Goal: Transaction & Acquisition: Book appointment/travel/reservation

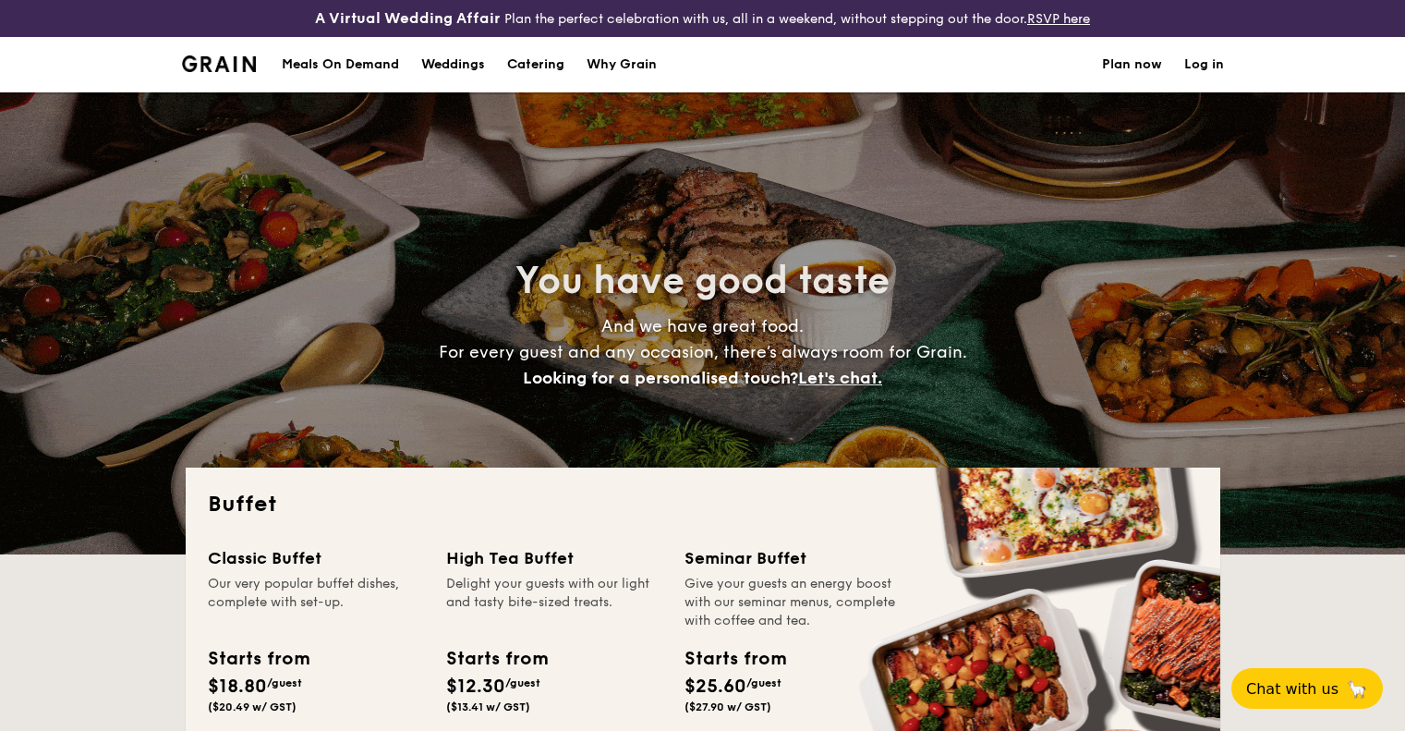
select select
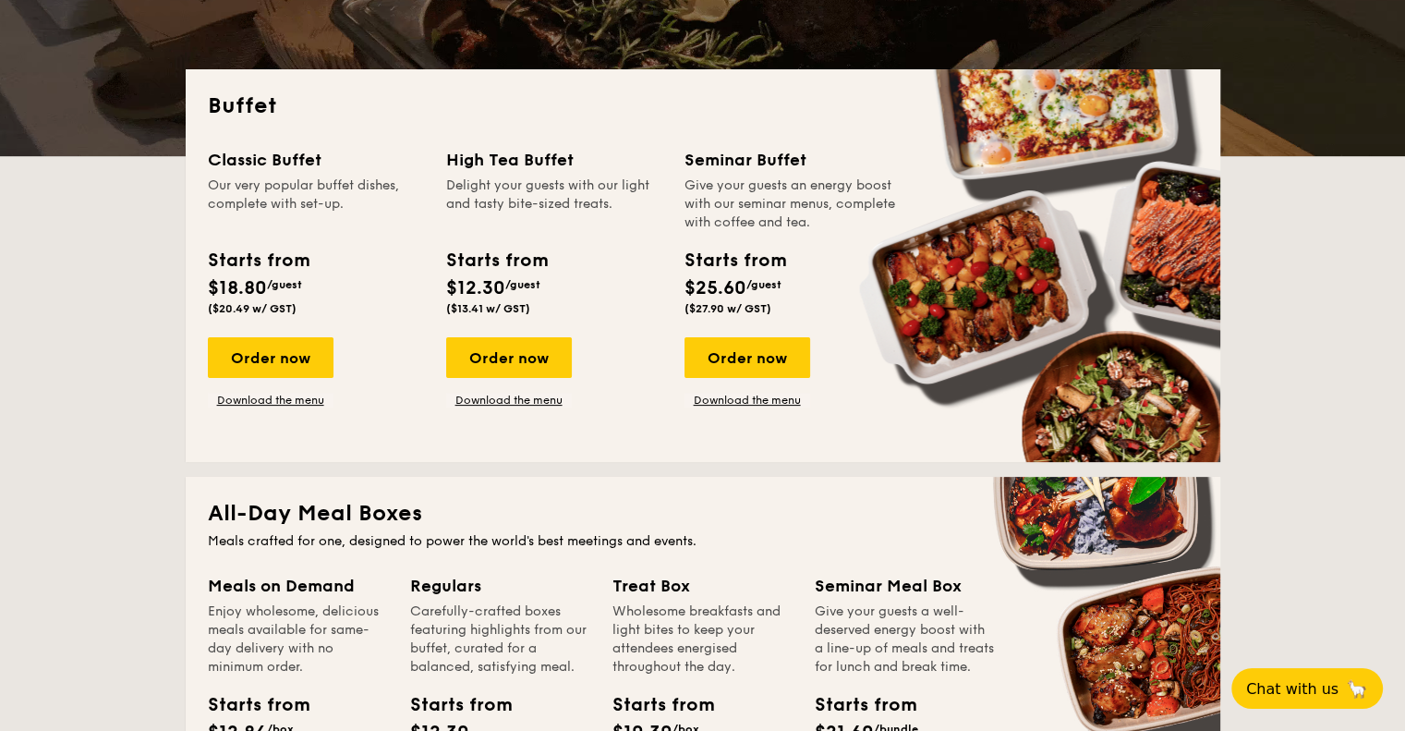
scroll to position [370, 0]
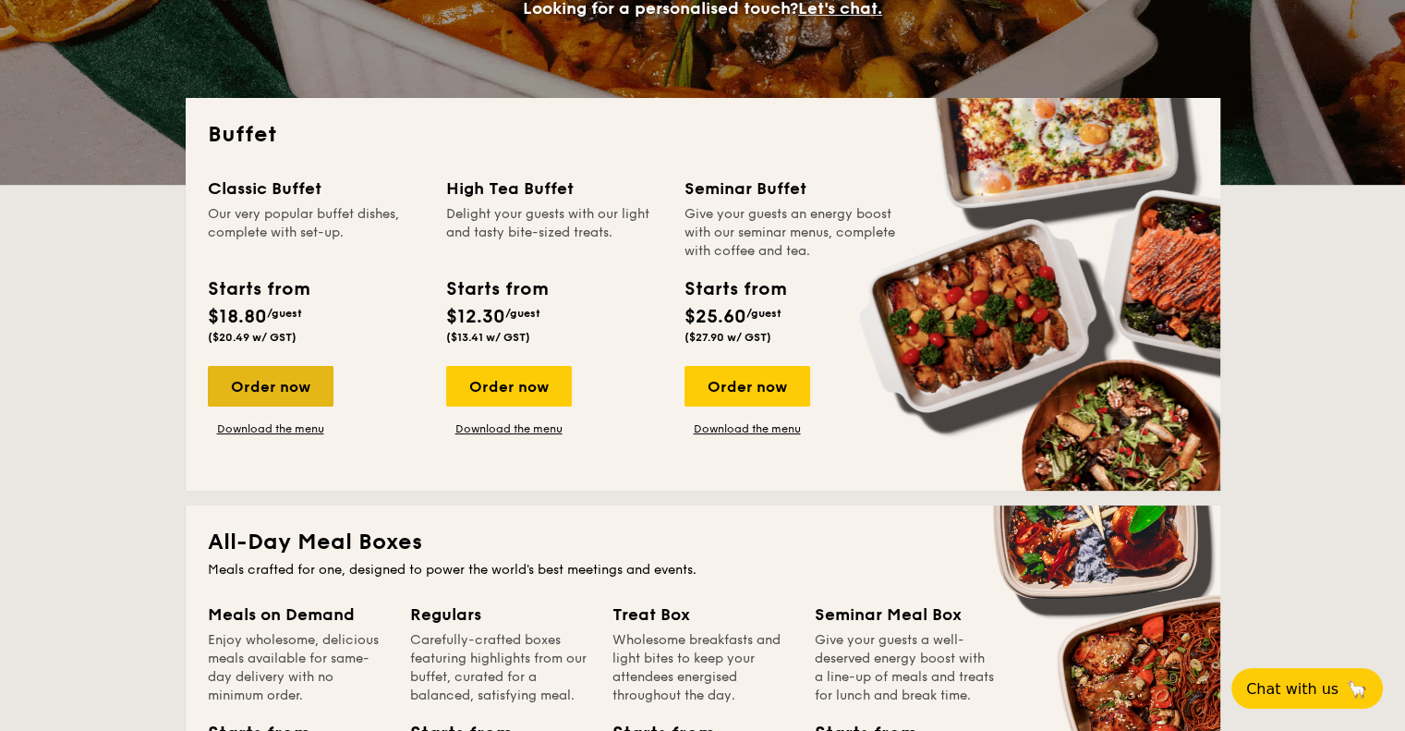
click at [254, 382] on div "Order now" at bounding box center [271, 386] width 126 height 41
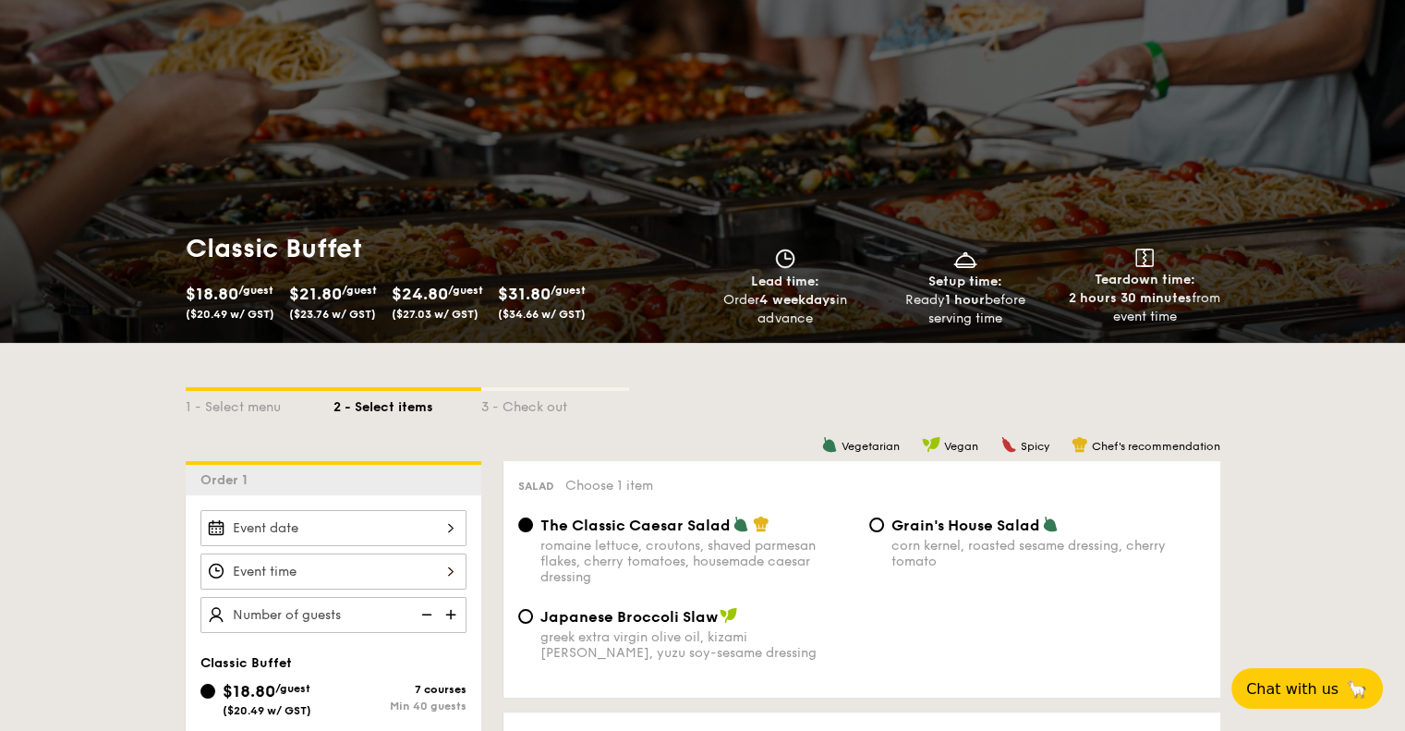
scroll to position [92, 0]
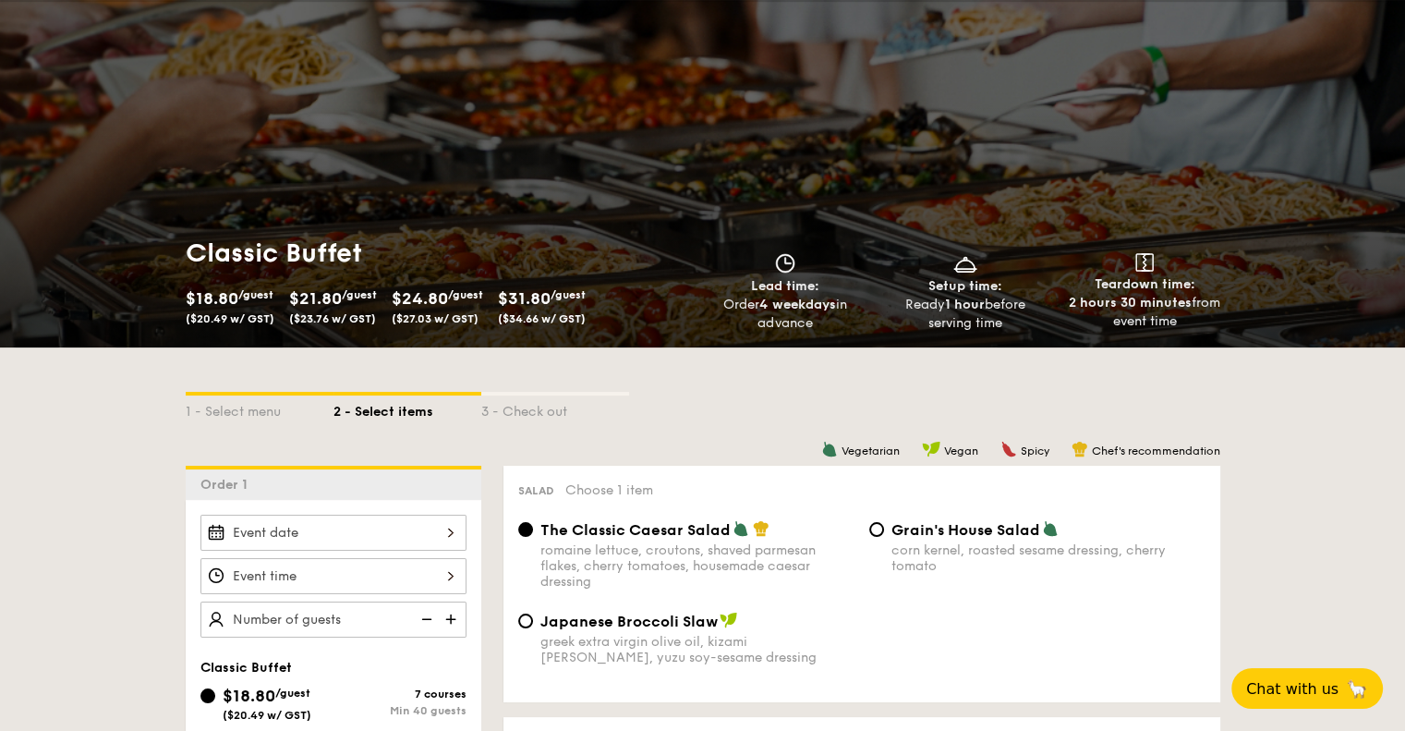
scroll to position [407, 0]
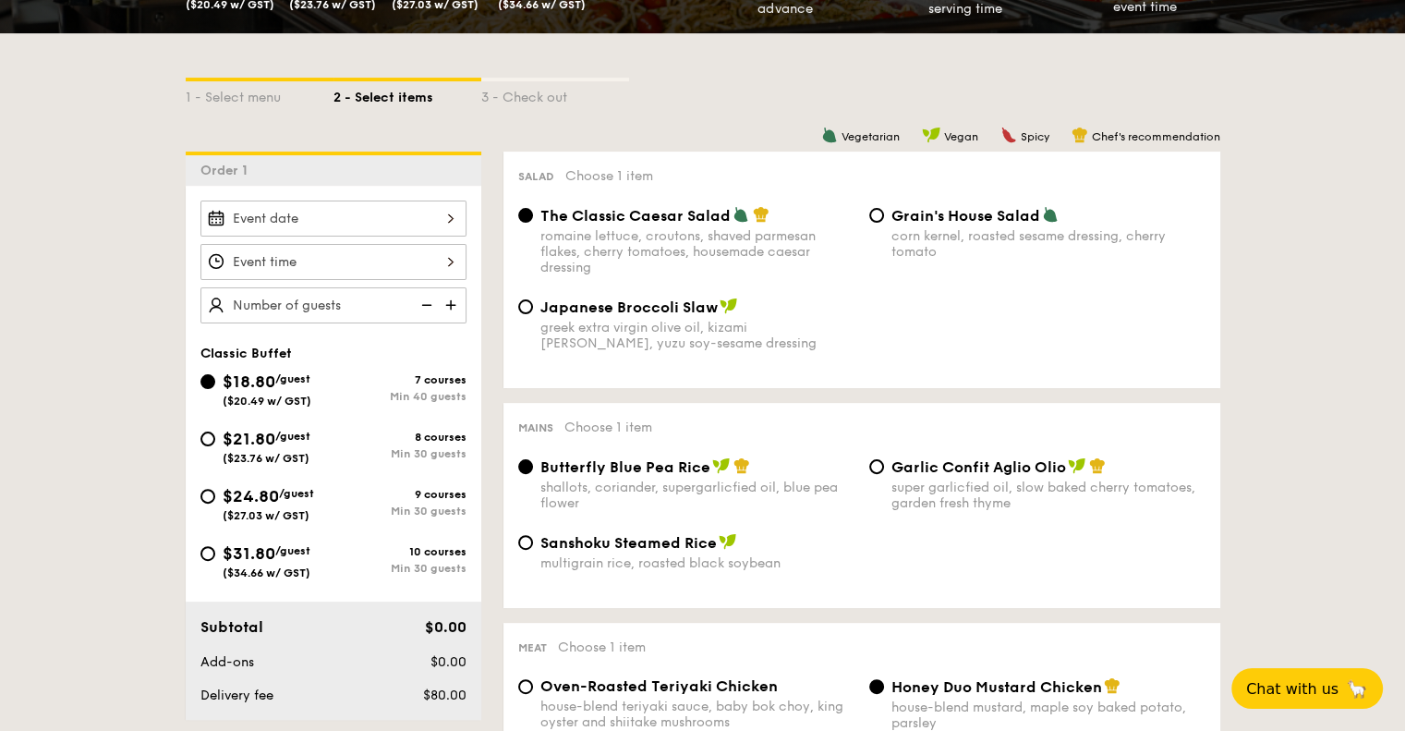
select select
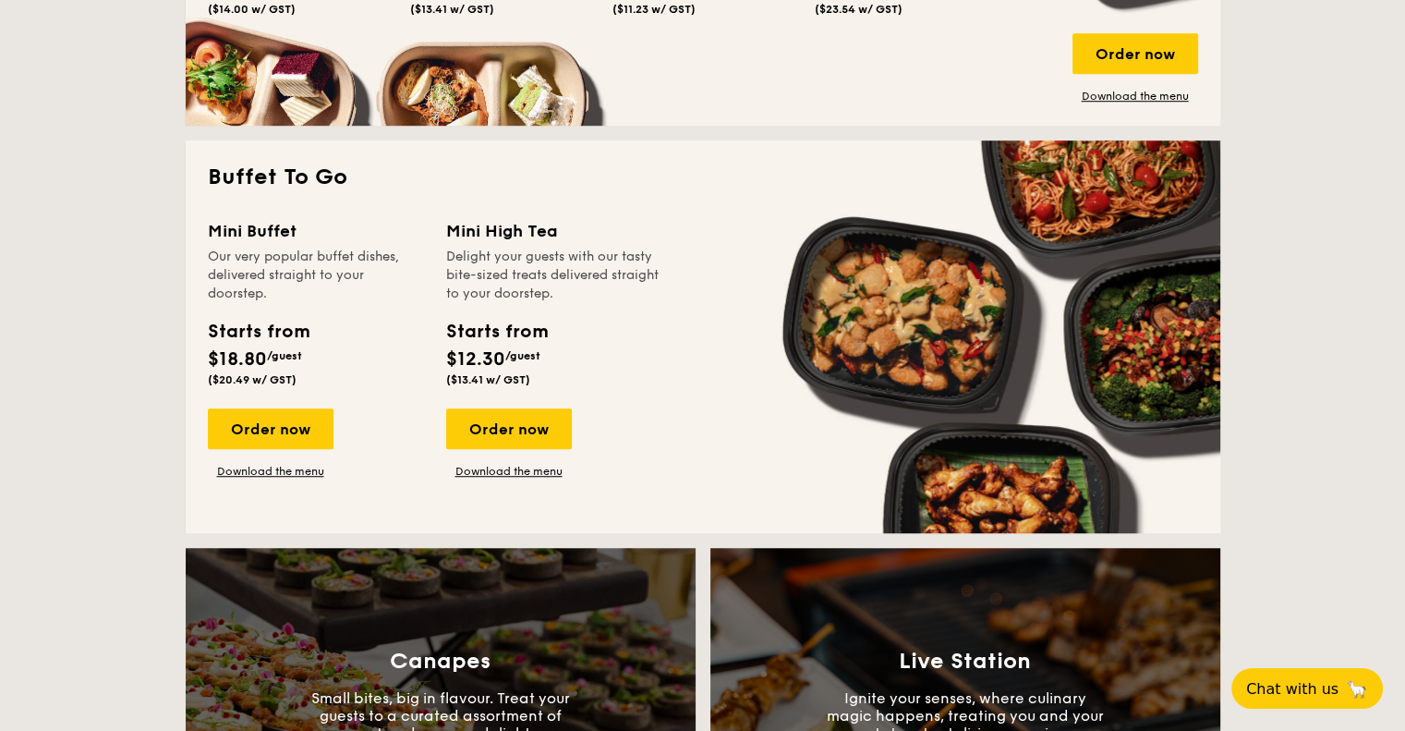
scroll to position [1146, 0]
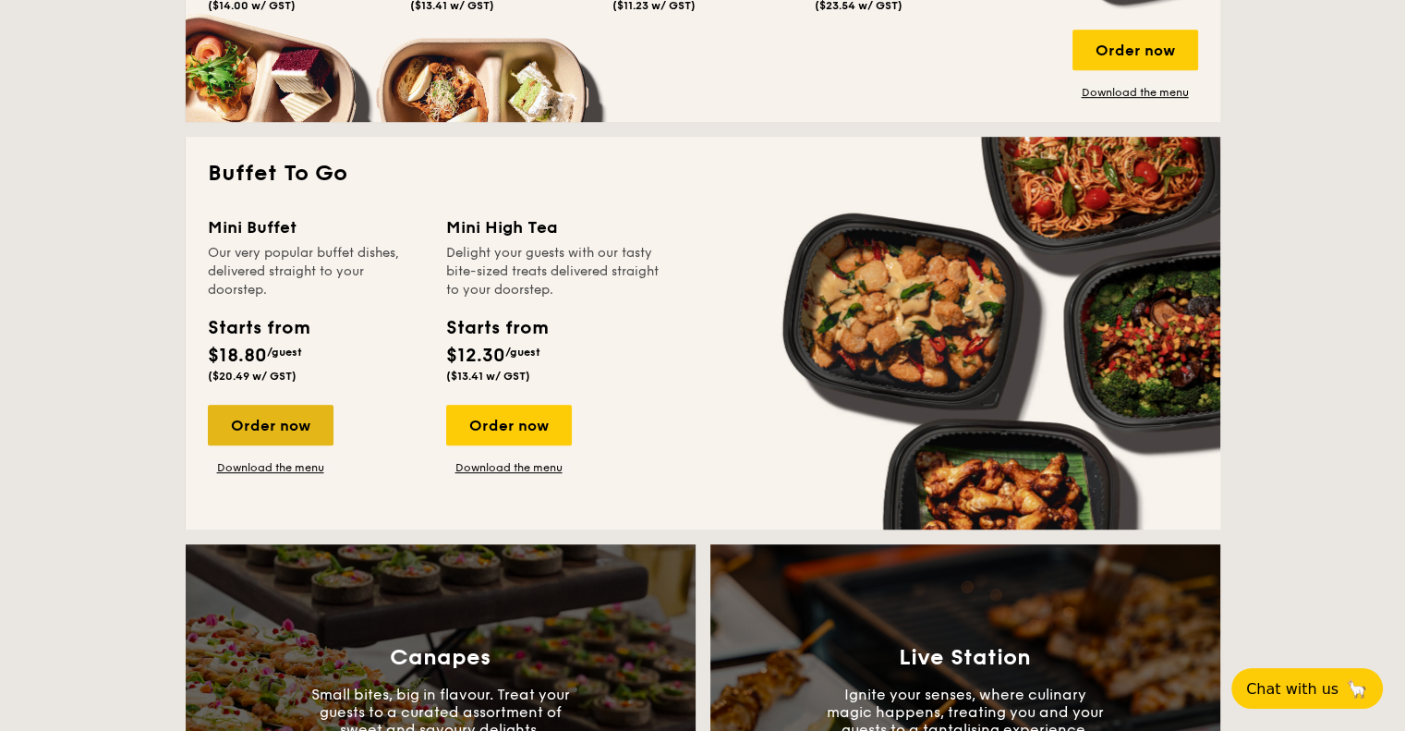
click at [276, 420] on div "Order now" at bounding box center [271, 425] width 126 height 41
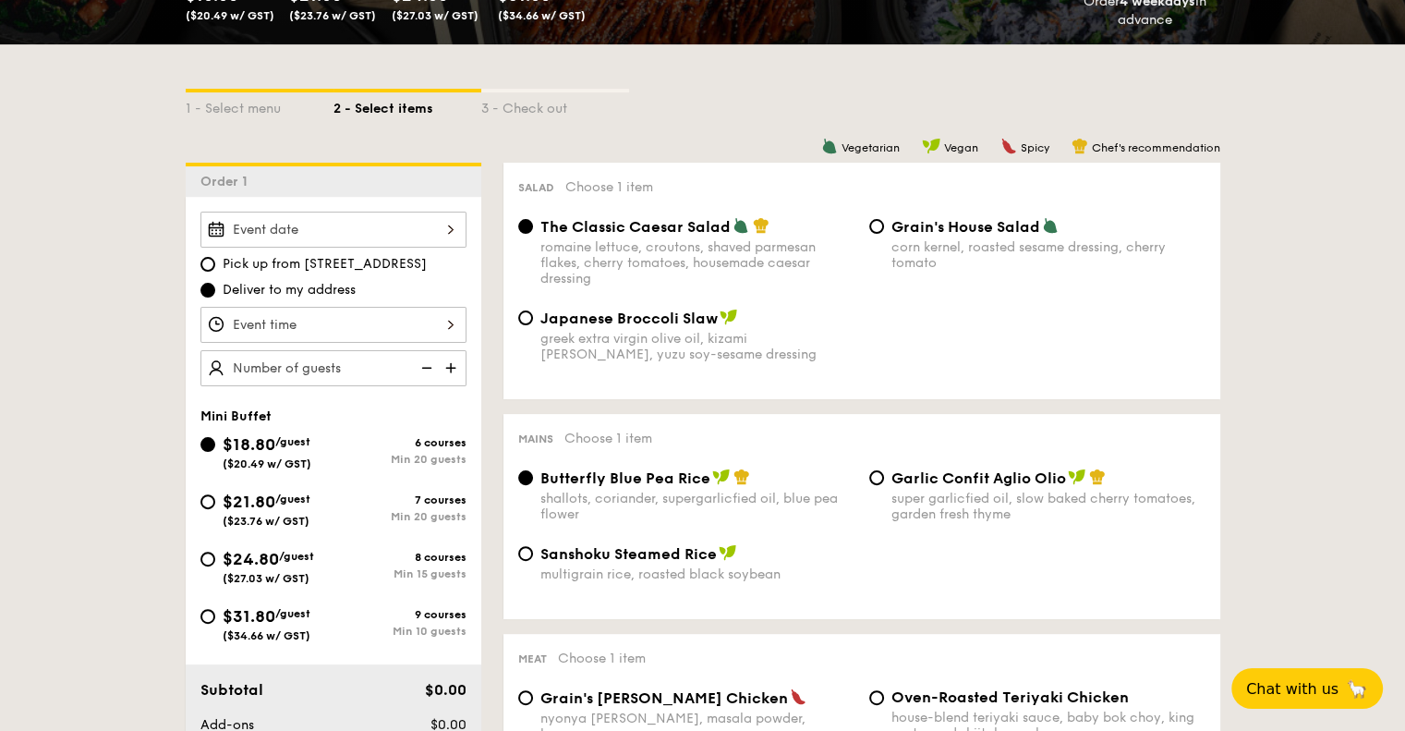
scroll to position [516, 0]
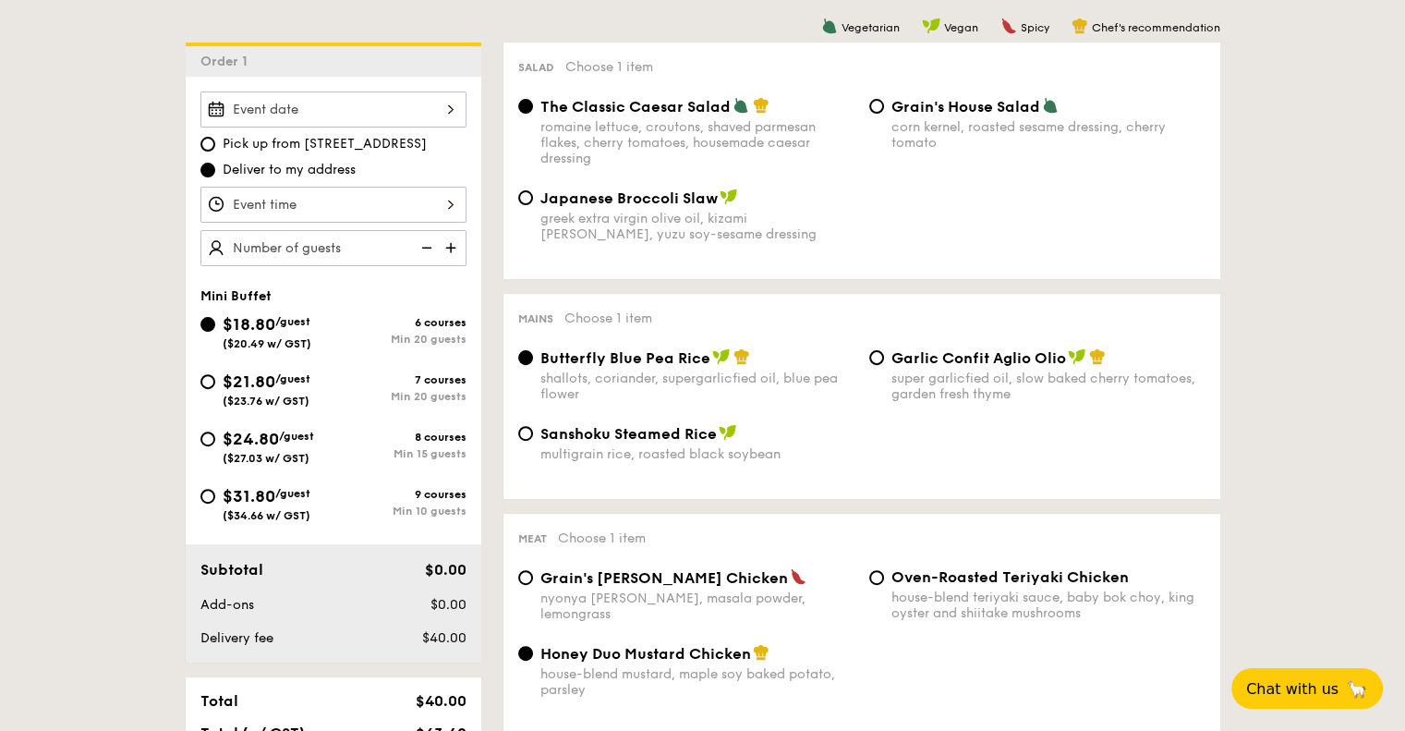
click at [330, 101] on div at bounding box center [333, 109] width 266 height 36
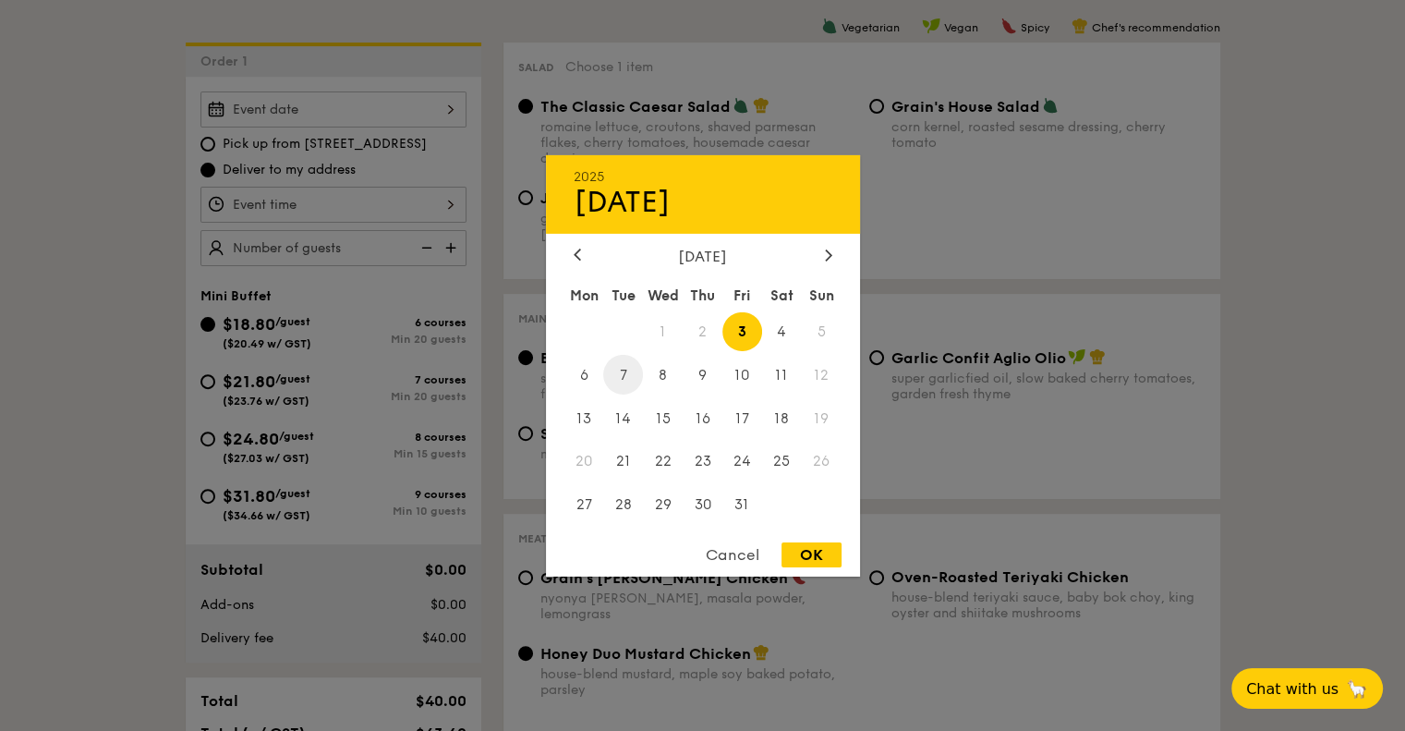
click at [625, 365] on span "7" at bounding box center [623, 375] width 40 height 40
click at [820, 552] on div "OK" at bounding box center [812, 554] width 60 height 25
type input "Oct 07, 2025"
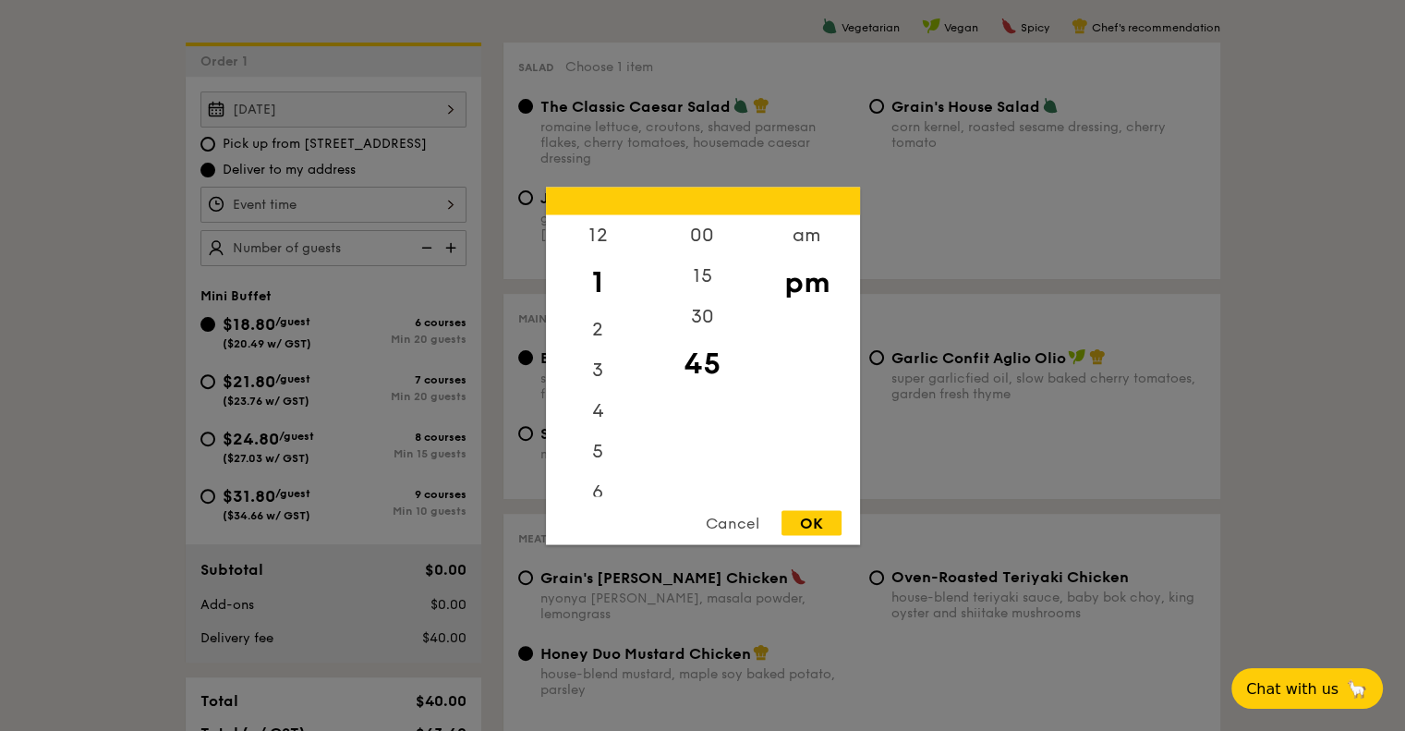
click at [353, 202] on div "12 1 2 3 4 5 6 7 8 9 10 11 00 15 30 45 am pm Cancel OK" at bounding box center [333, 205] width 266 height 36
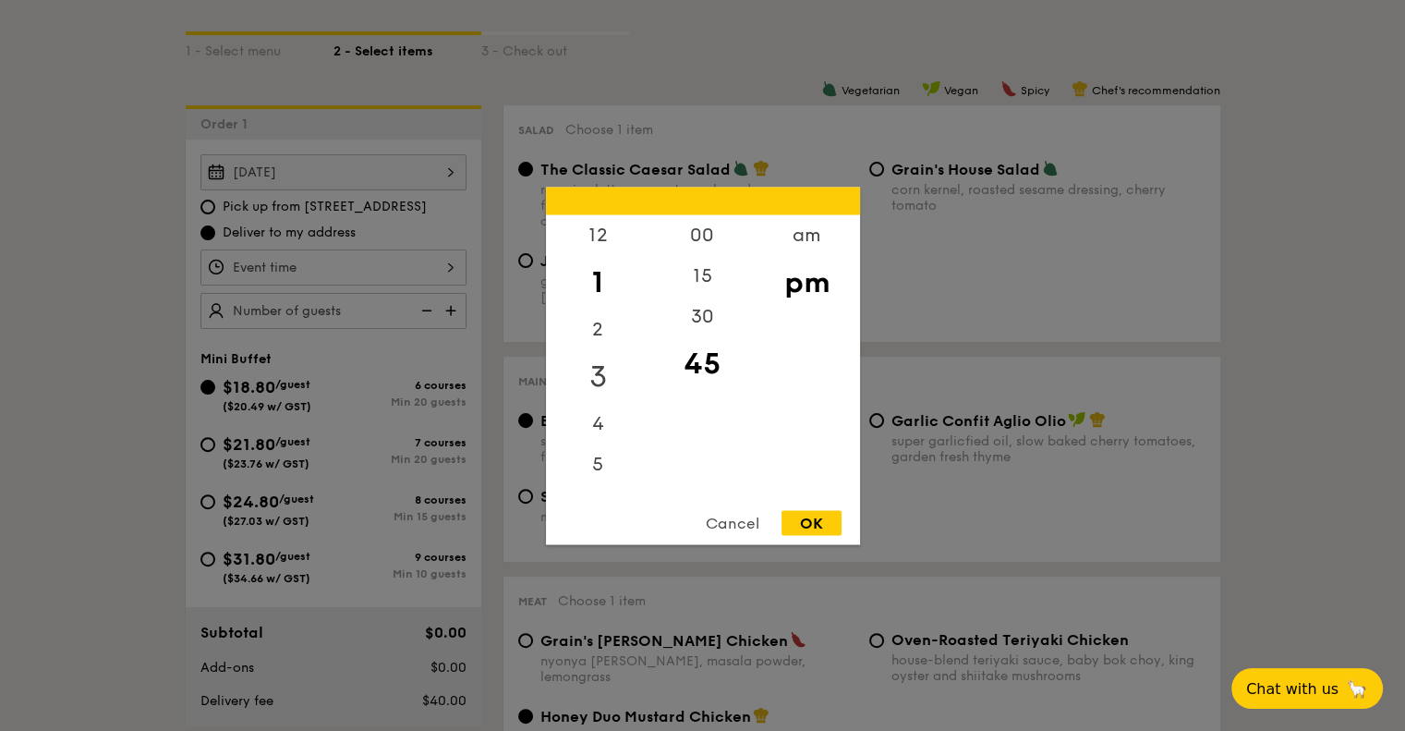
scroll to position [423, 0]
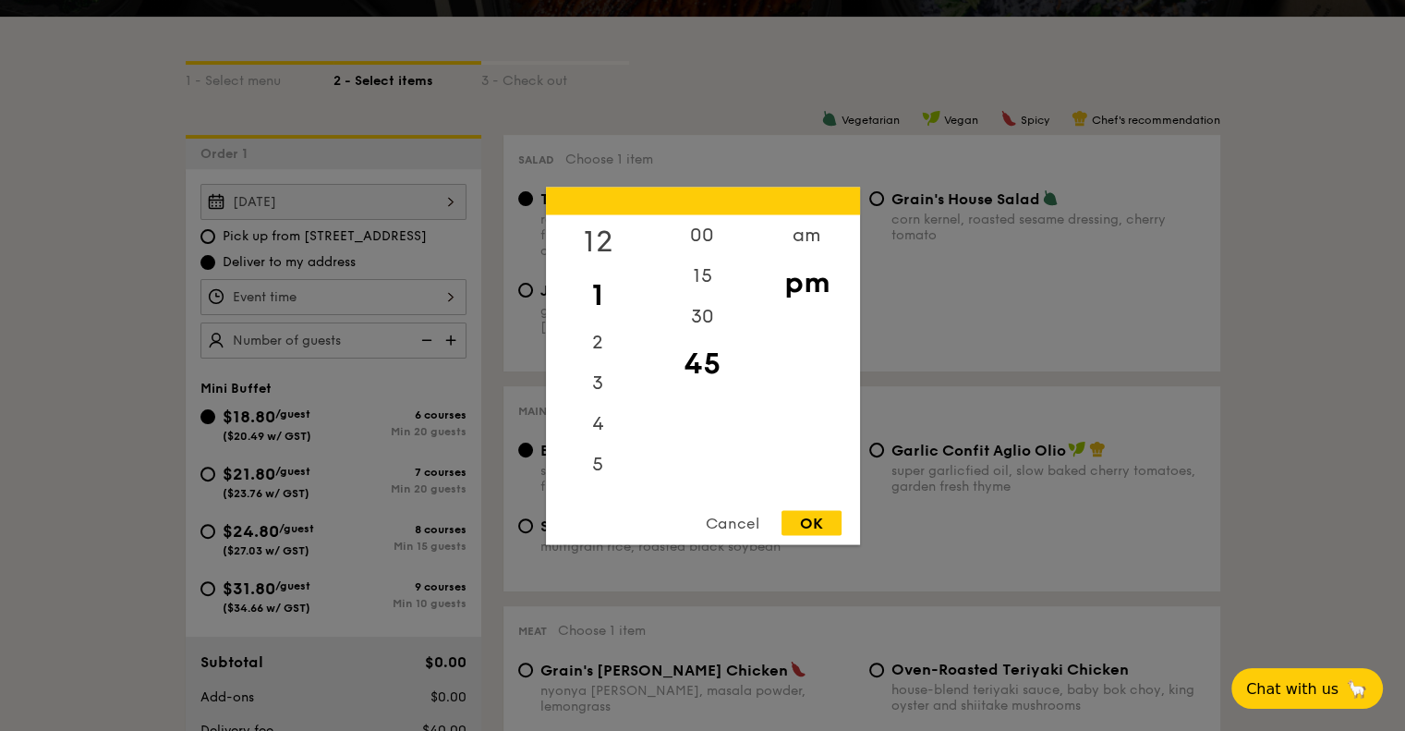
click at [580, 239] on div "12" at bounding box center [598, 241] width 104 height 54
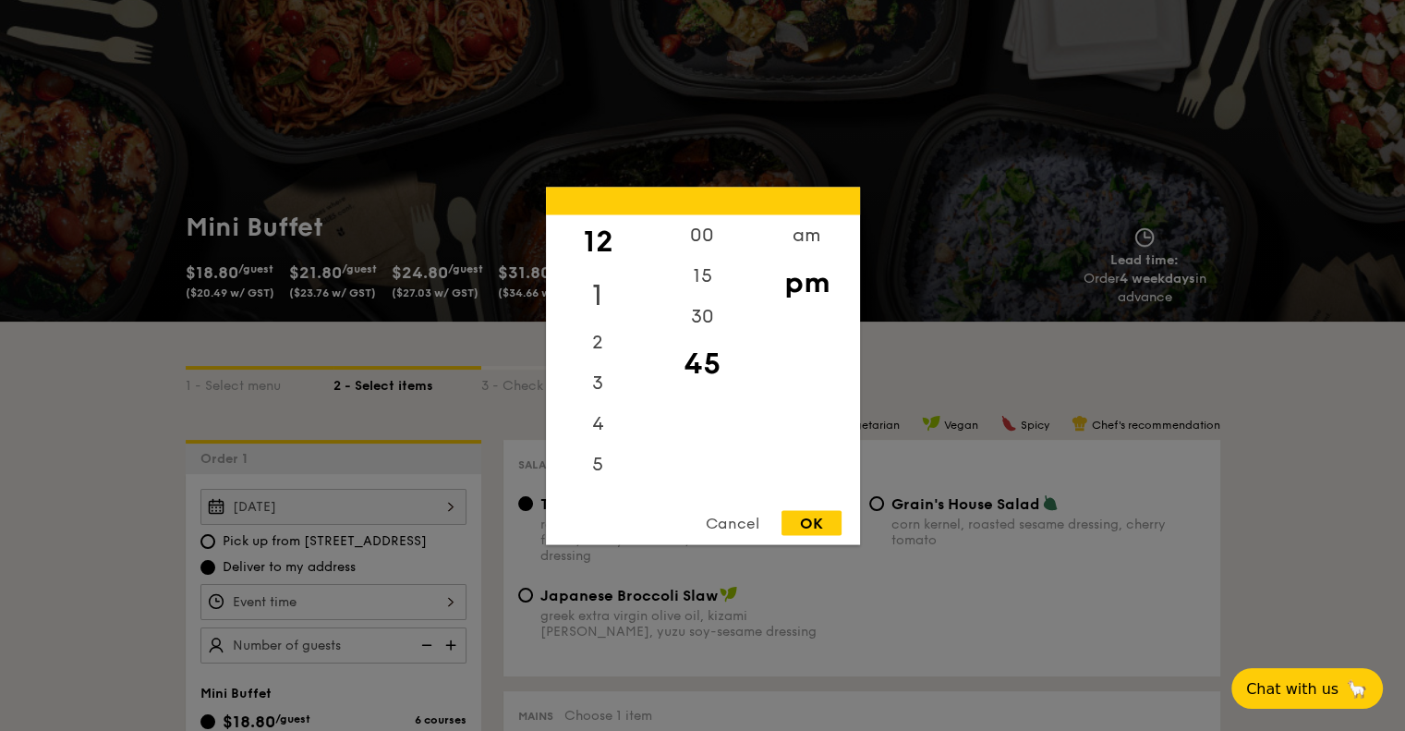
scroll to position [54, 0]
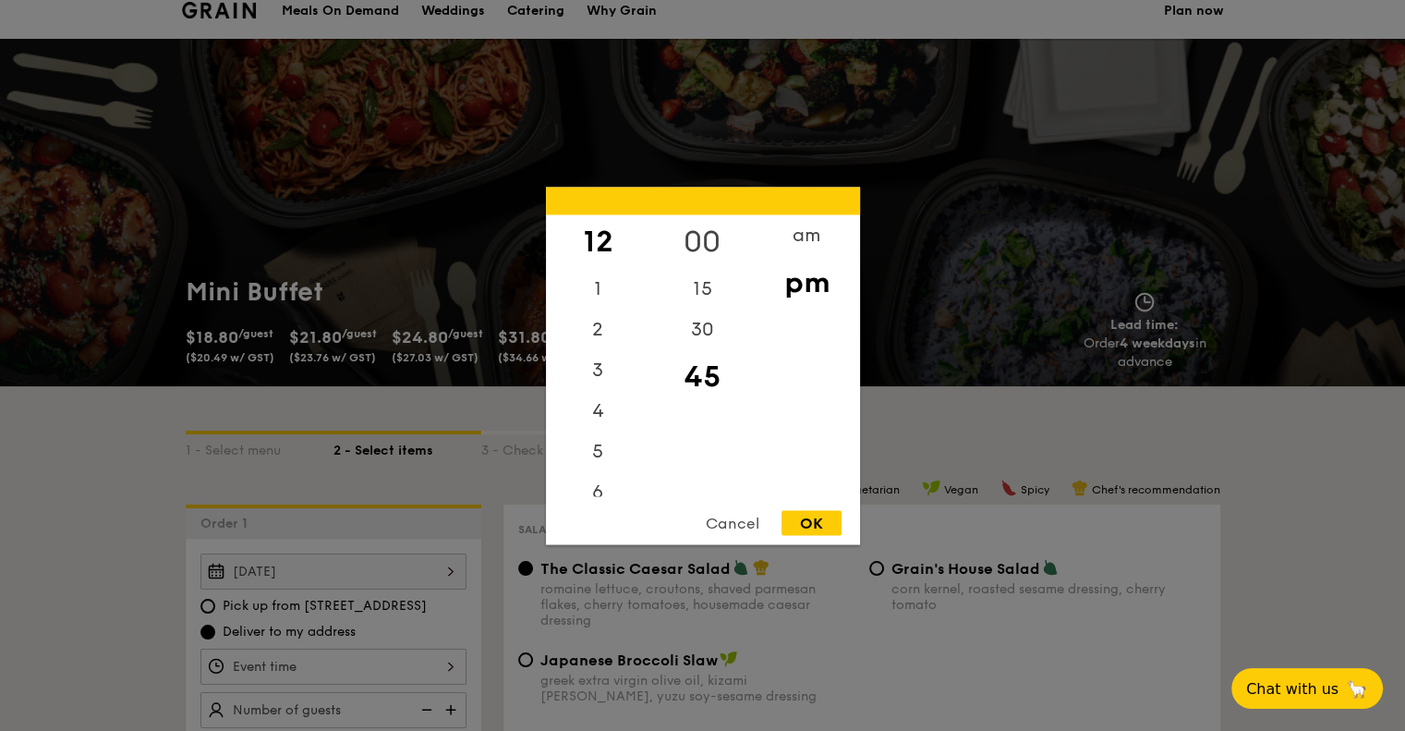
click at [698, 236] on div "00" at bounding box center [702, 241] width 104 height 54
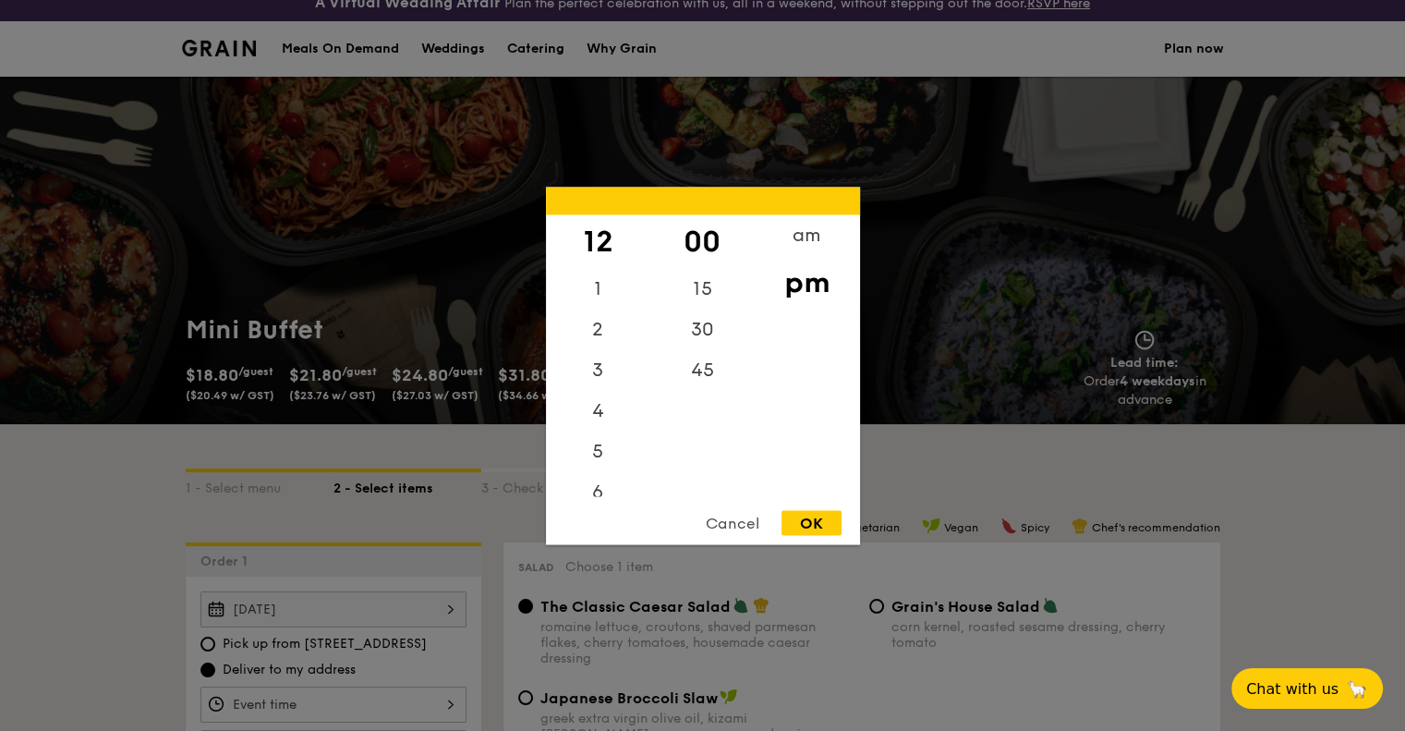
scroll to position [0, 0]
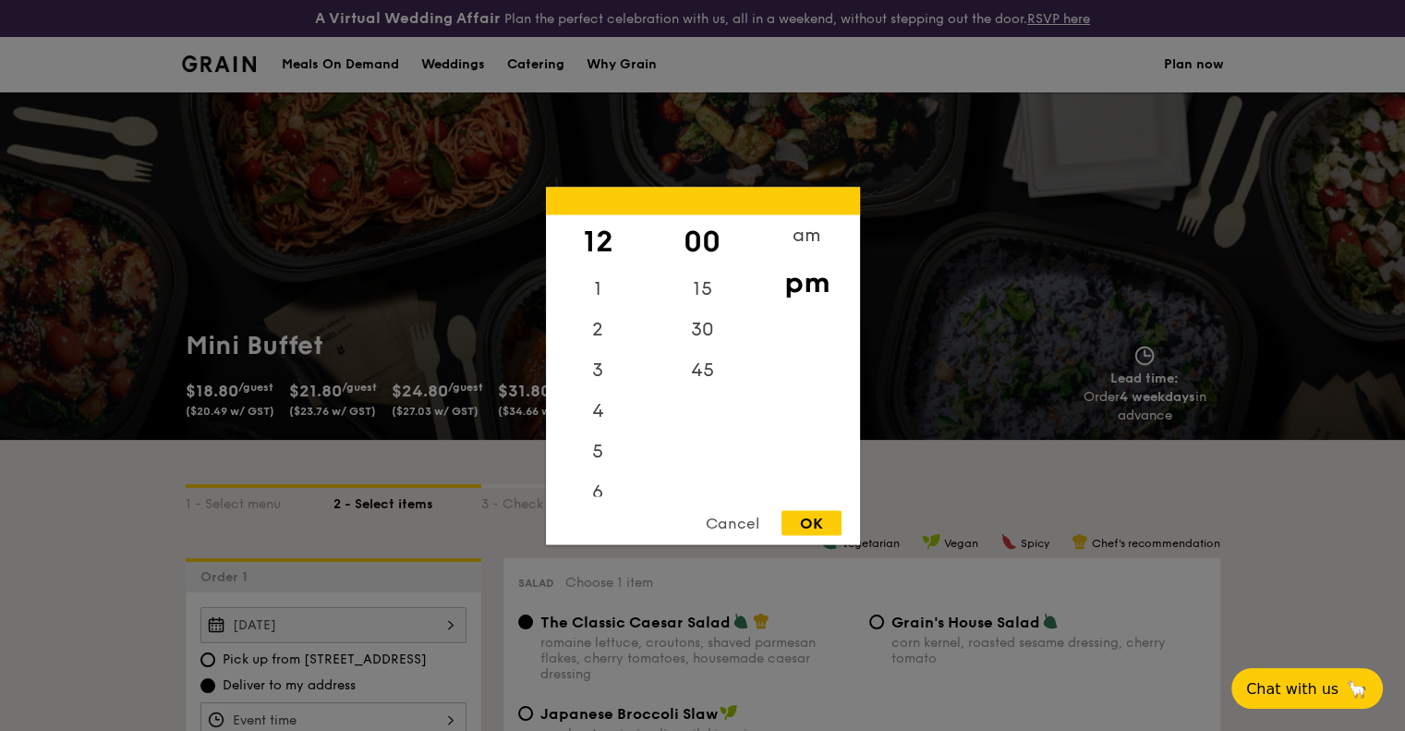
click at [815, 521] on div "OK" at bounding box center [812, 522] width 60 height 25
type input "12:00PM"
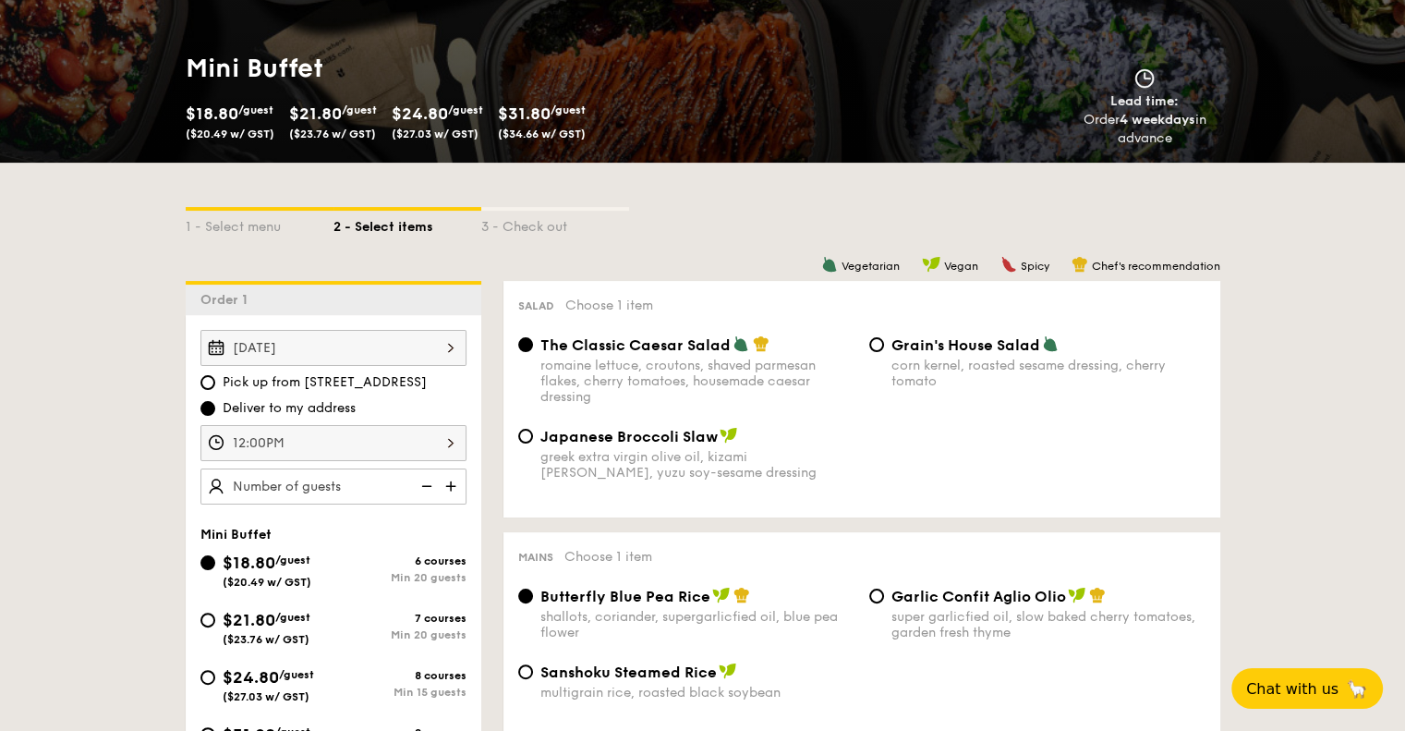
scroll to position [370, 0]
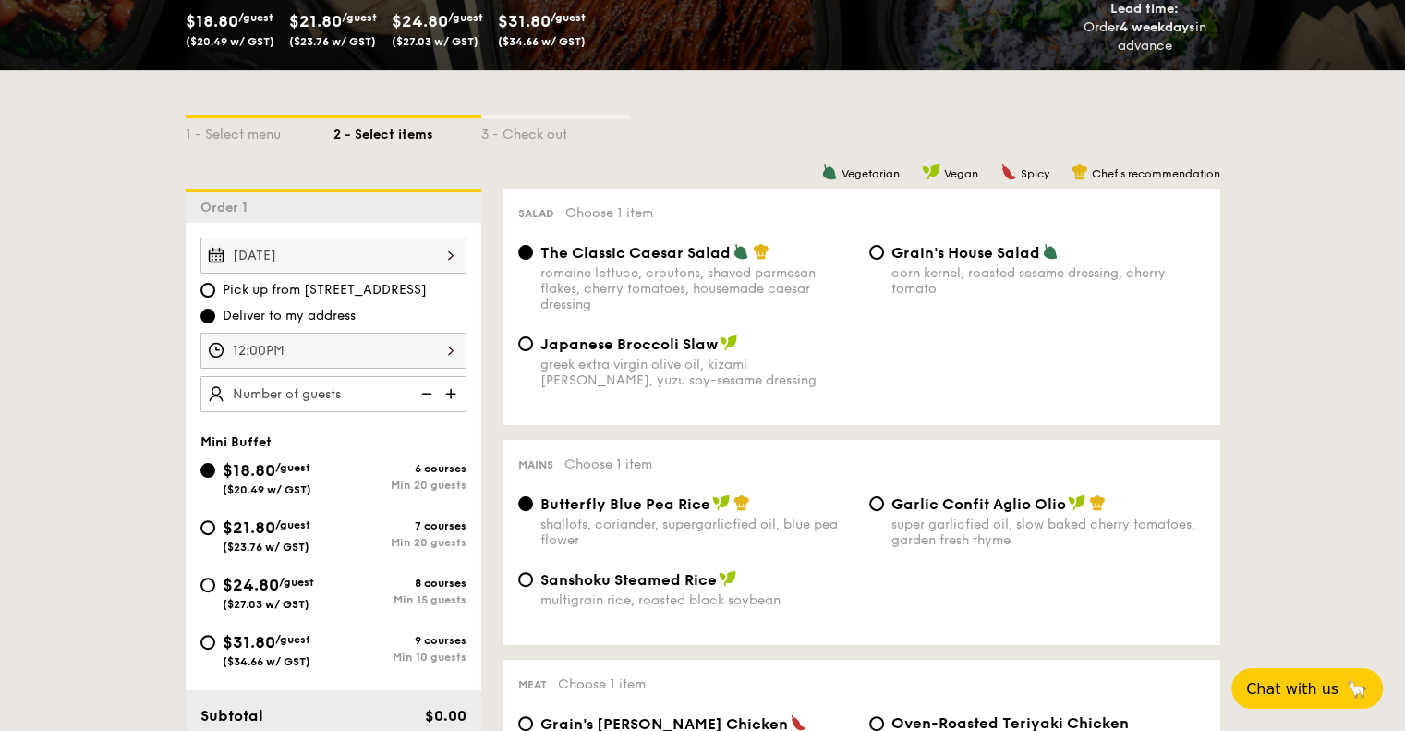
click at [214, 581] on div "$24.80 /guest ($27.03 w/ GST)" at bounding box center [266, 591] width 133 height 39
click at [214, 581] on input "$24.80 /guest ($27.03 w/ GST) 8 courses Min 15 guests" at bounding box center [207, 584] width 15 height 15
radio input "true"
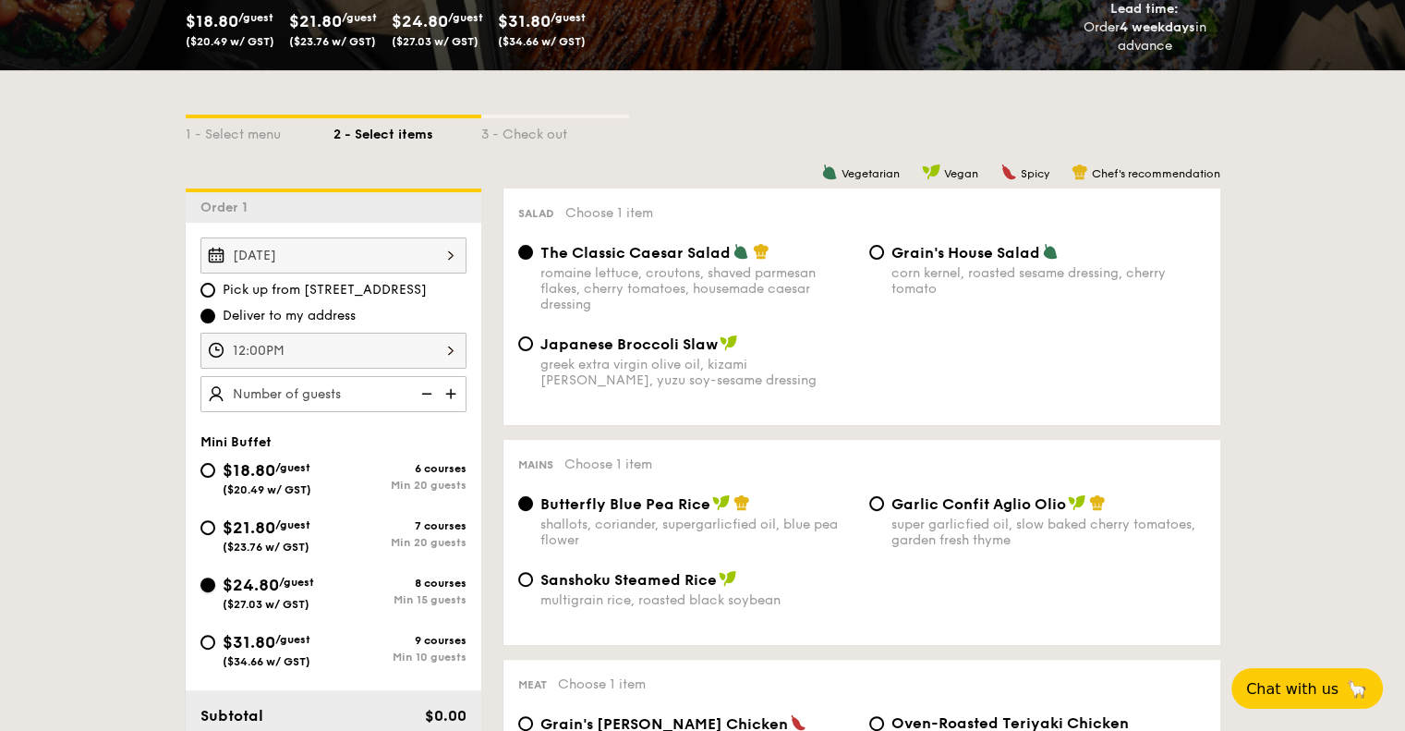
radio input "false"
radio input "true"
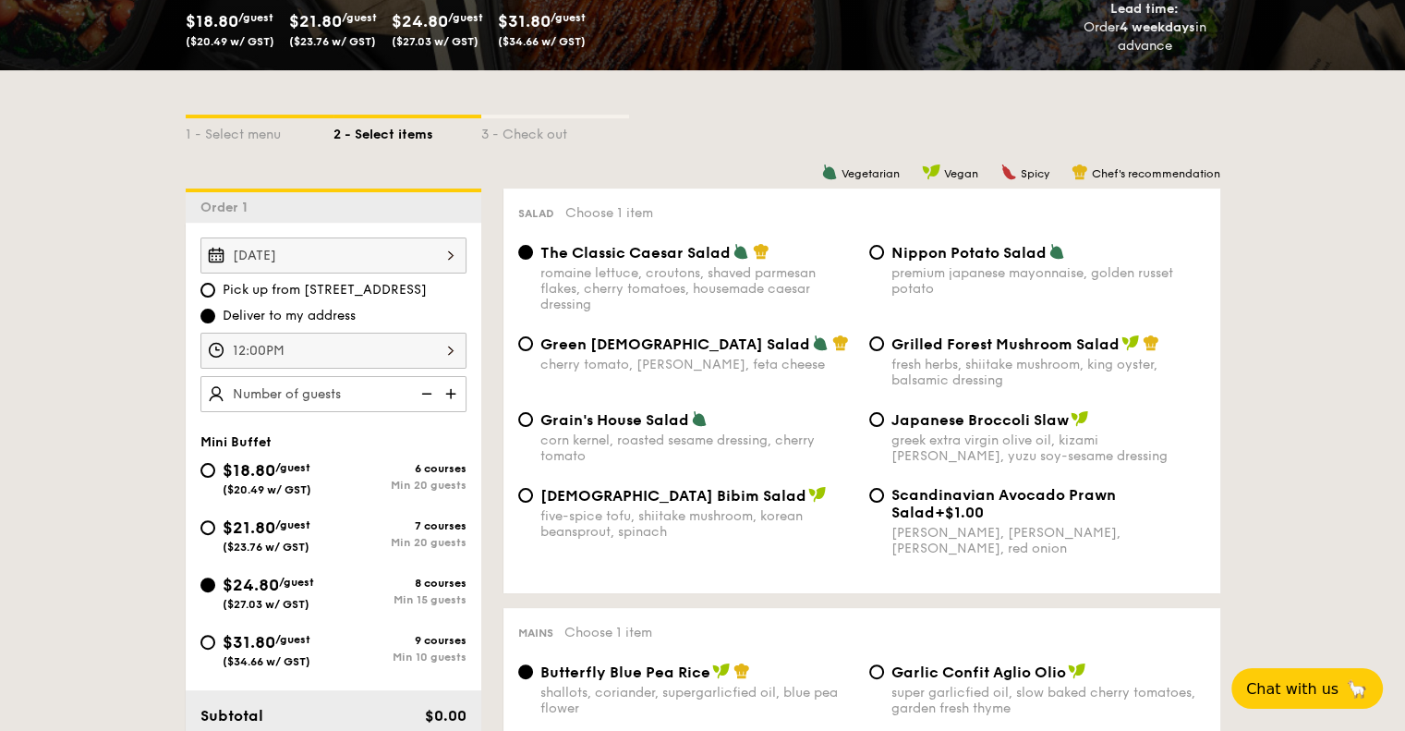
click at [448, 390] on img at bounding box center [453, 393] width 28 height 35
type input "20 guests"
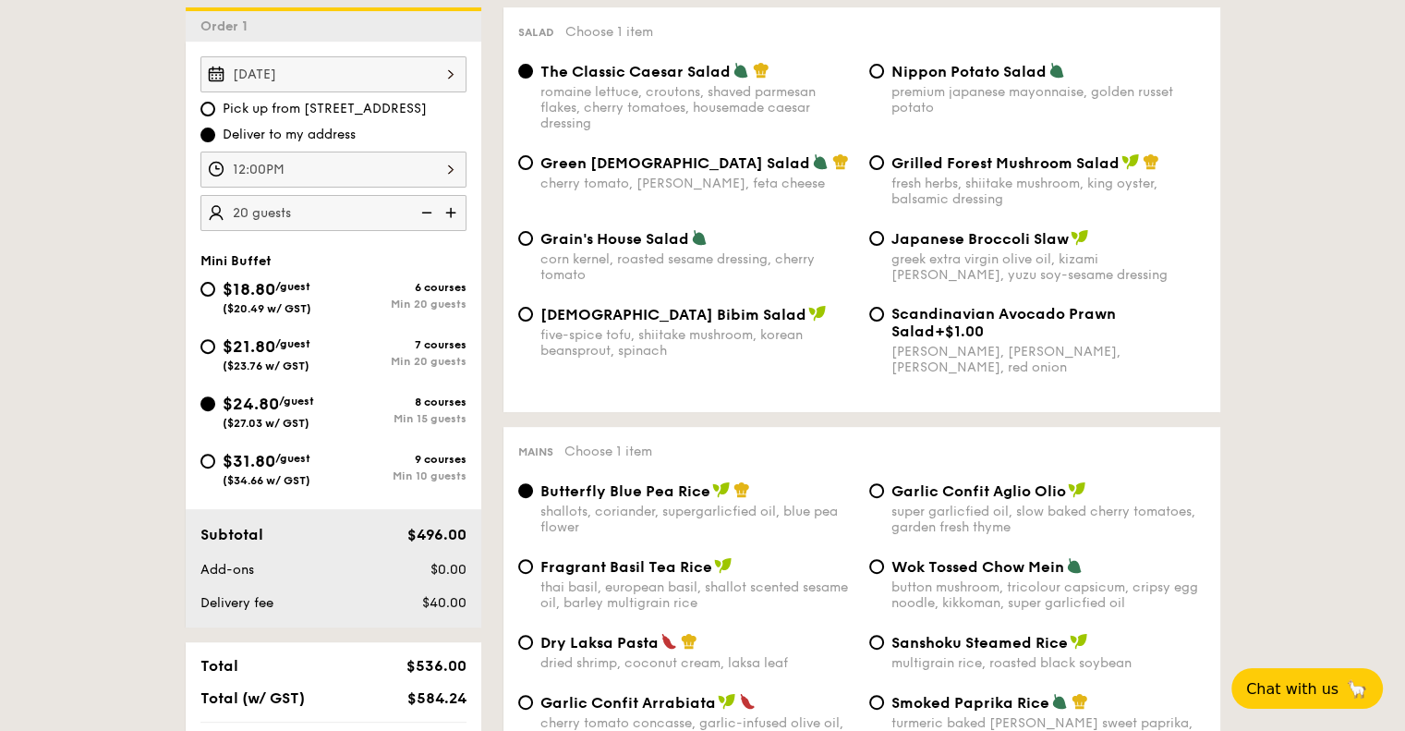
scroll to position [554, 0]
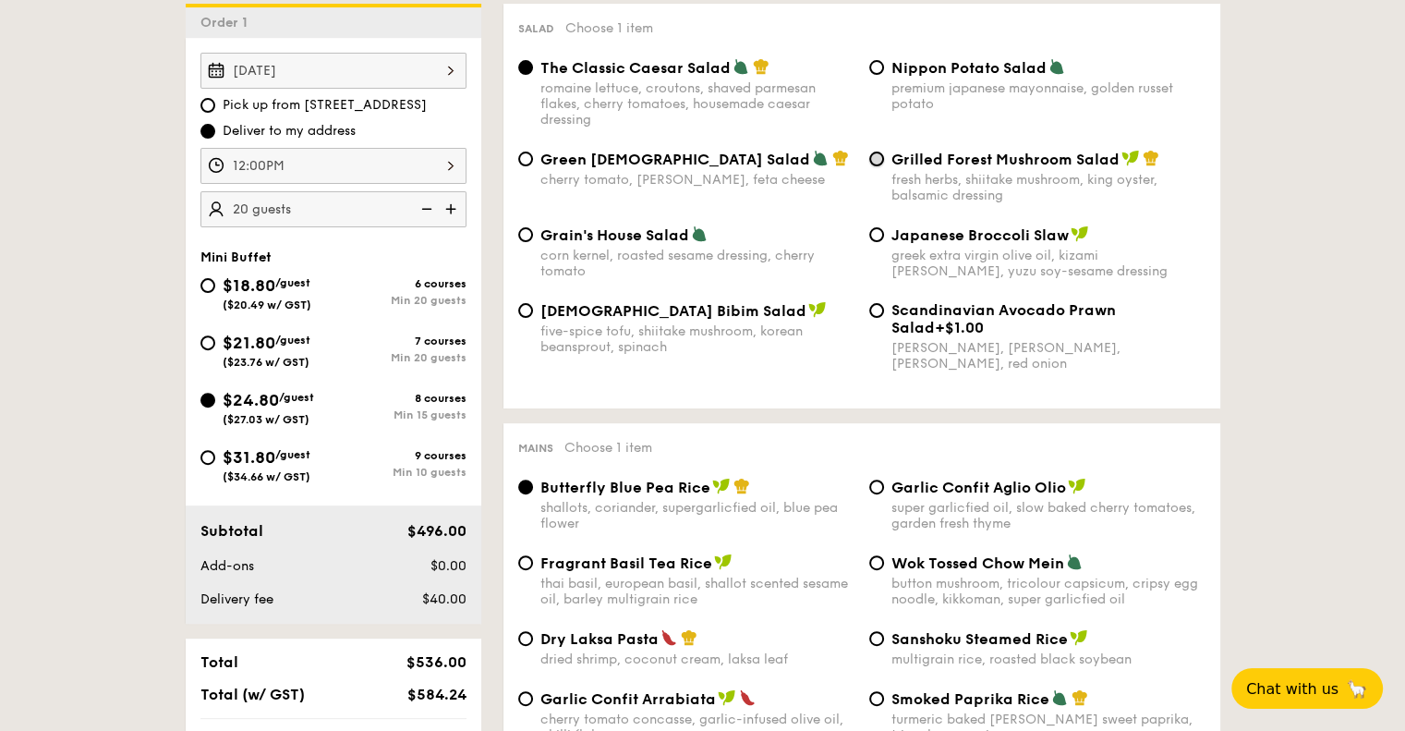
click at [874, 164] on input "Grilled Forest Mushroom Salad fresh herbs, shiitake mushroom, king oyster, bals…" at bounding box center [876, 159] width 15 height 15
radio input "true"
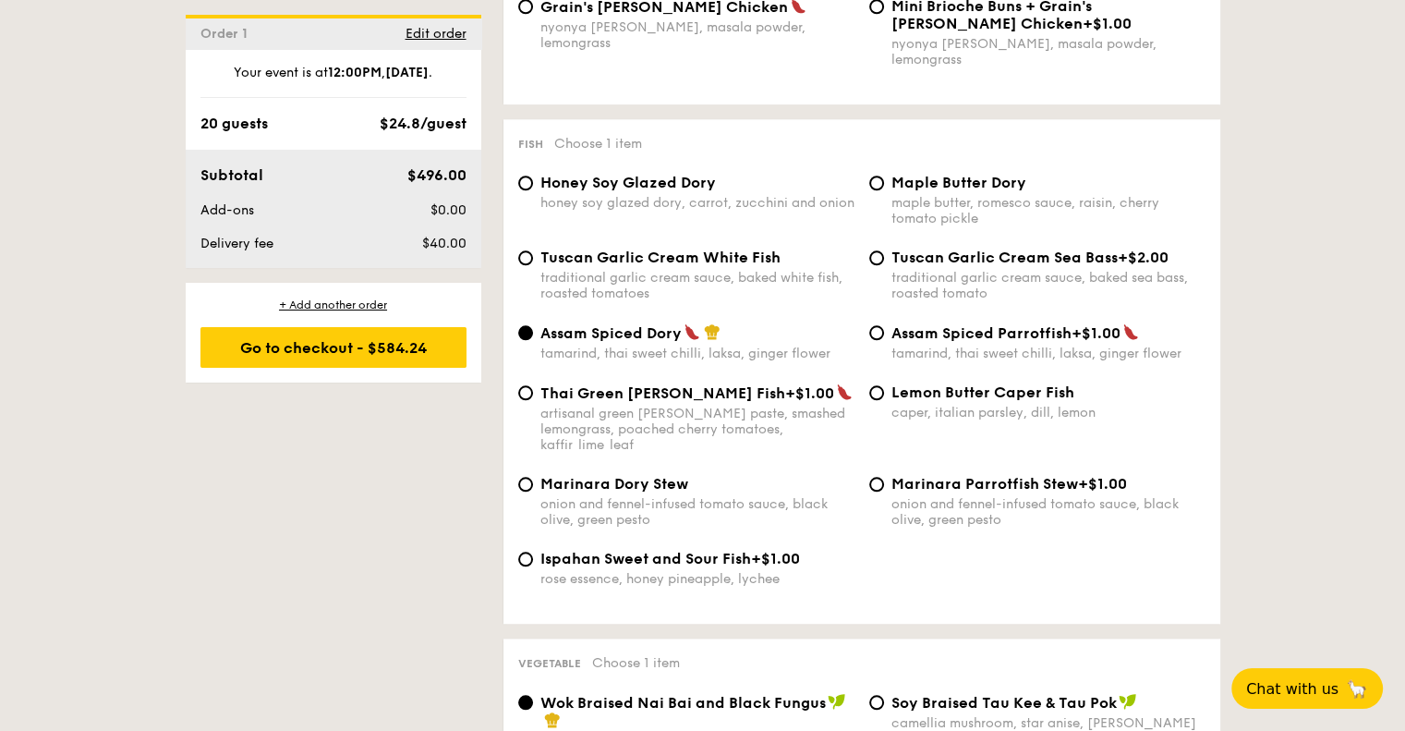
scroll to position [1848, 0]
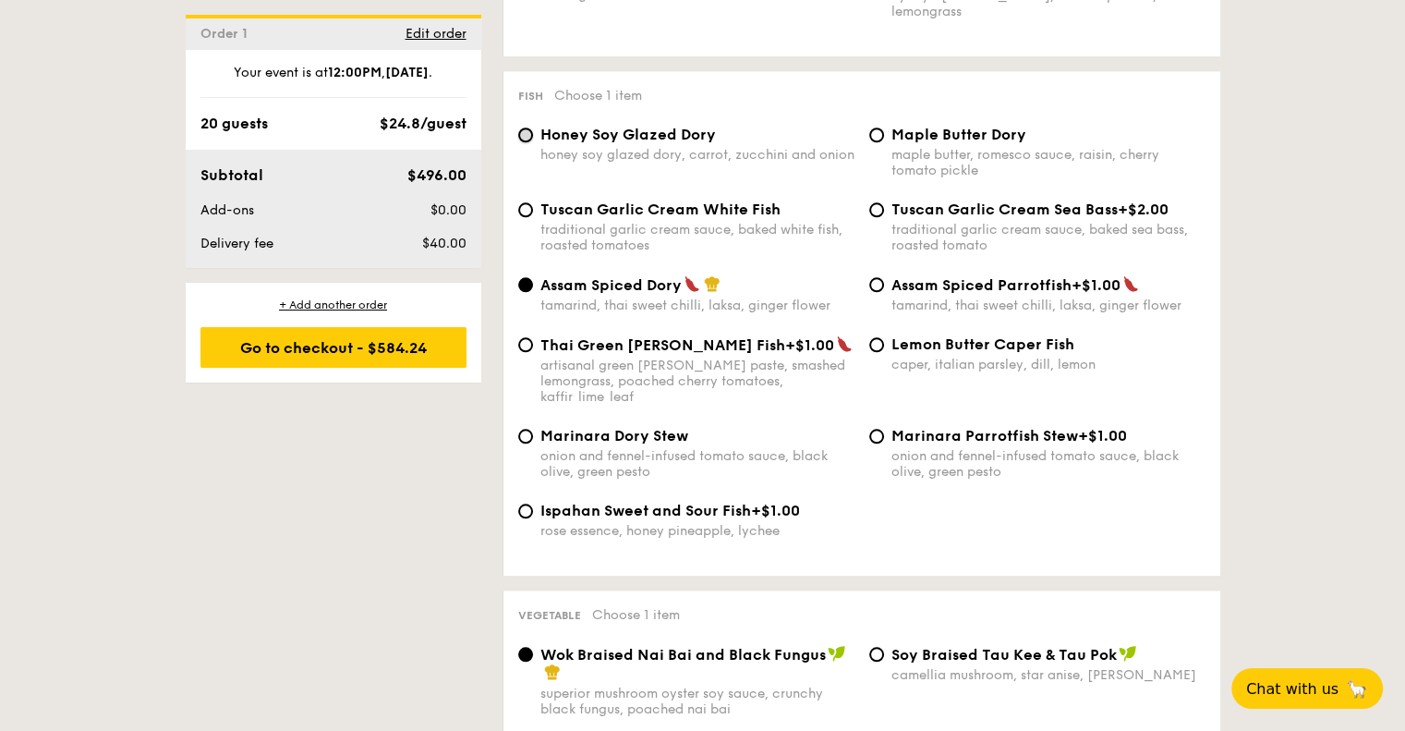
click at [522, 134] on input "Honey Soy Glazed Dory honey soy glazed dory, carrot, zucchini and onion" at bounding box center [525, 134] width 15 height 15
radio input "true"
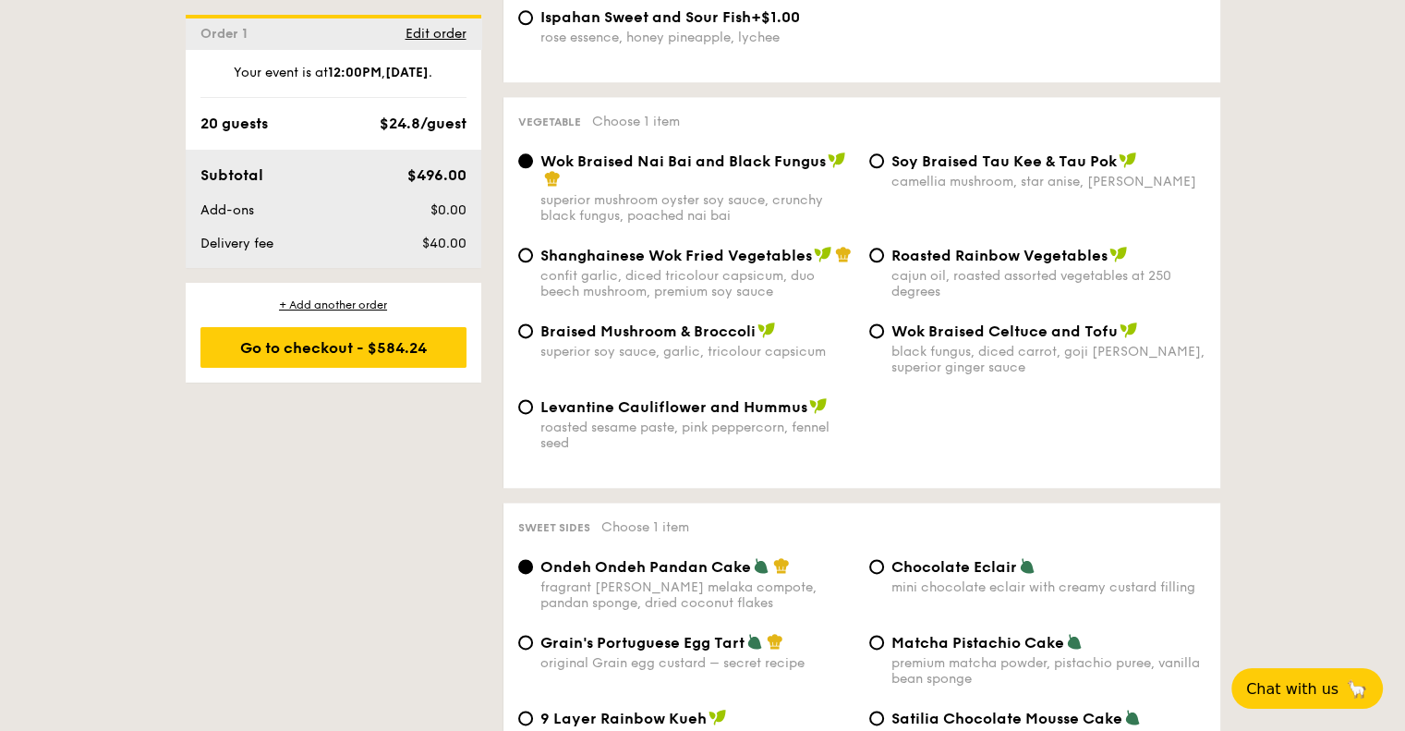
scroll to position [2310, 0]
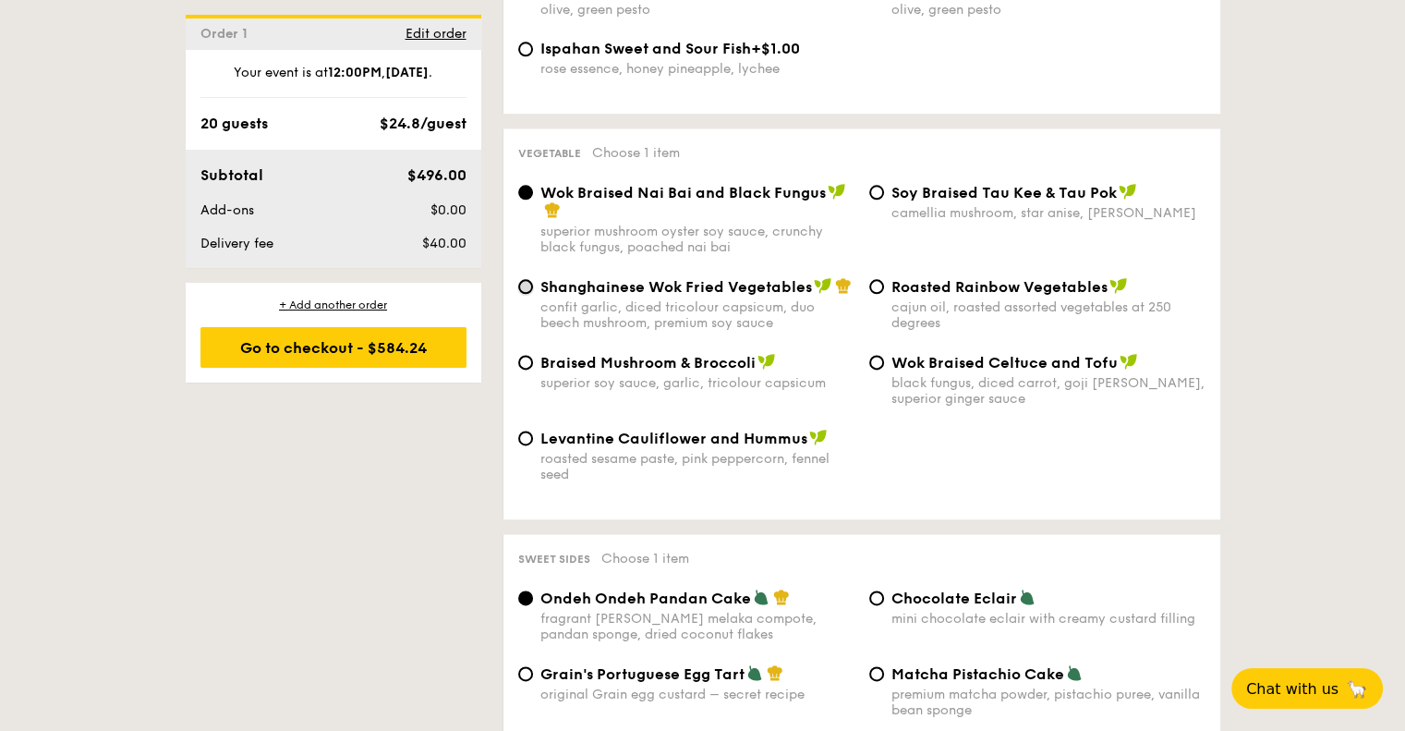
click at [522, 279] on input "Shanghainese Wok Fried Vegetables confit garlic, diced tricolour capsicum, duo …" at bounding box center [525, 286] width 15 height 15
radio input "true"
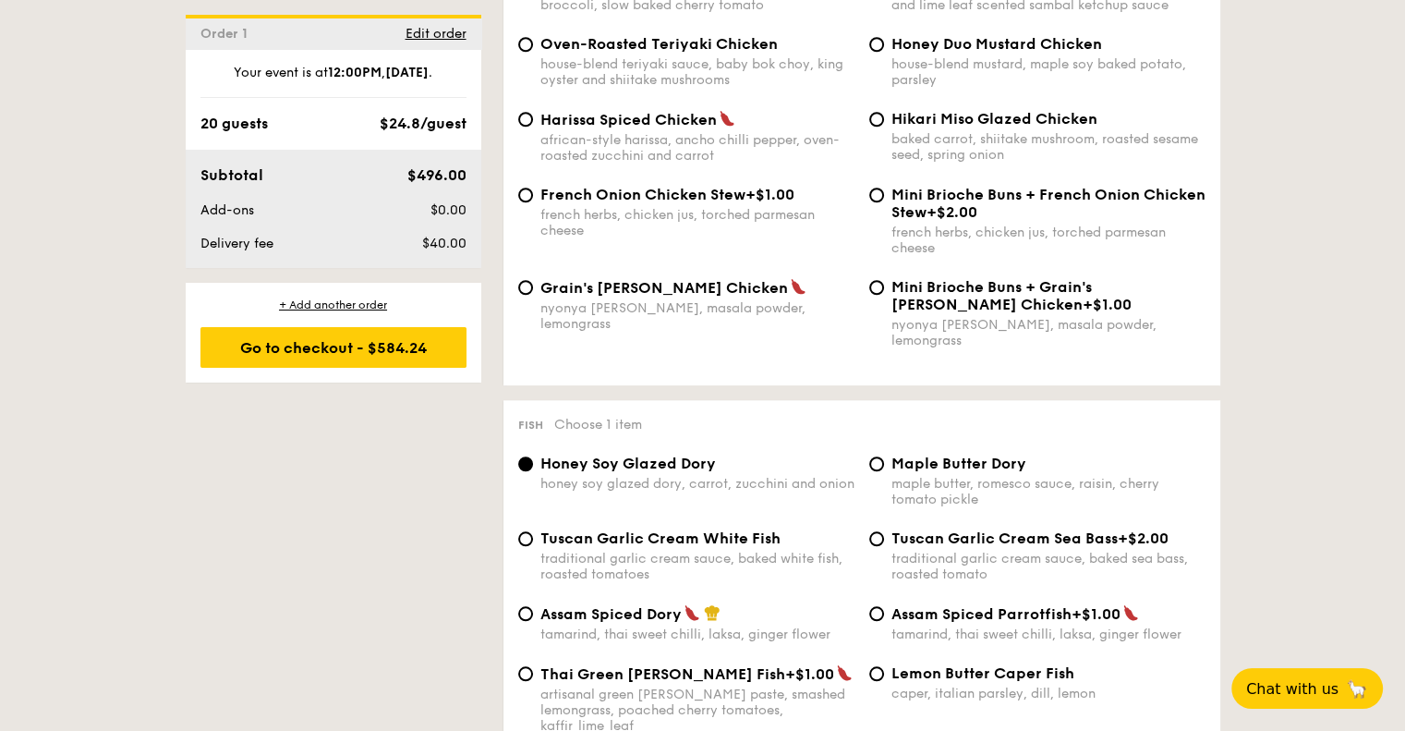
scroll to position [1478, 0]
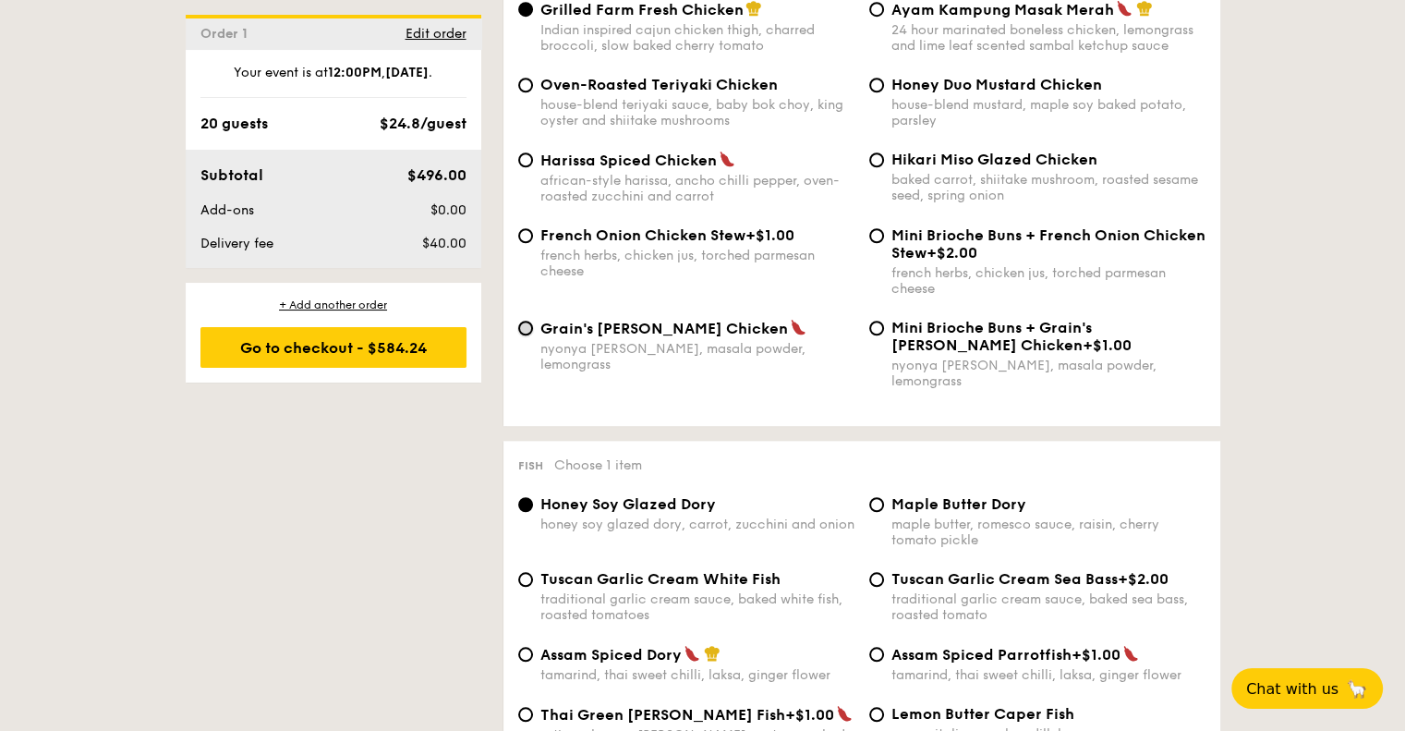
click at [523, 335] on input "Grain's Curry Chicken nyonya curry, masala powder, lemongrass" at bounding box center [525, 328] width 15 height 15
radio input "true"
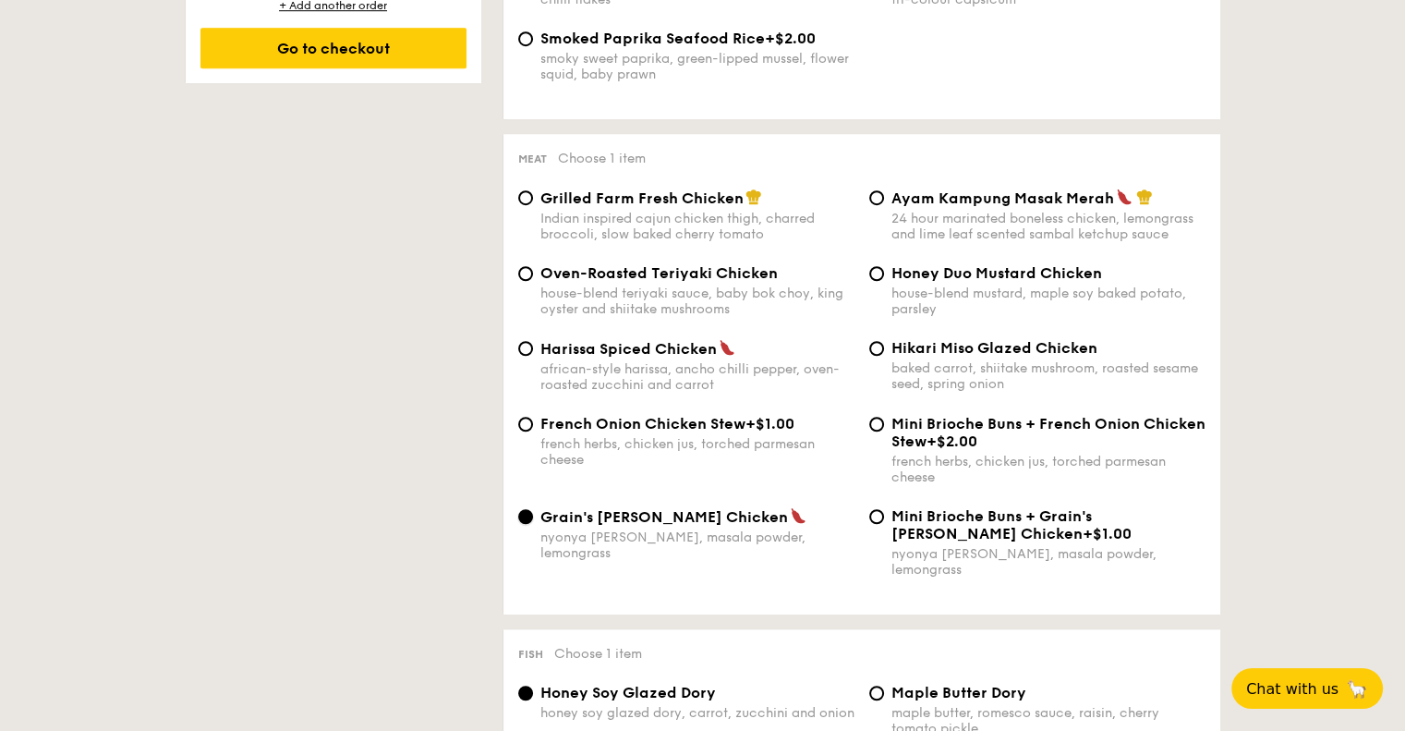
scroll to position [1293, 0]
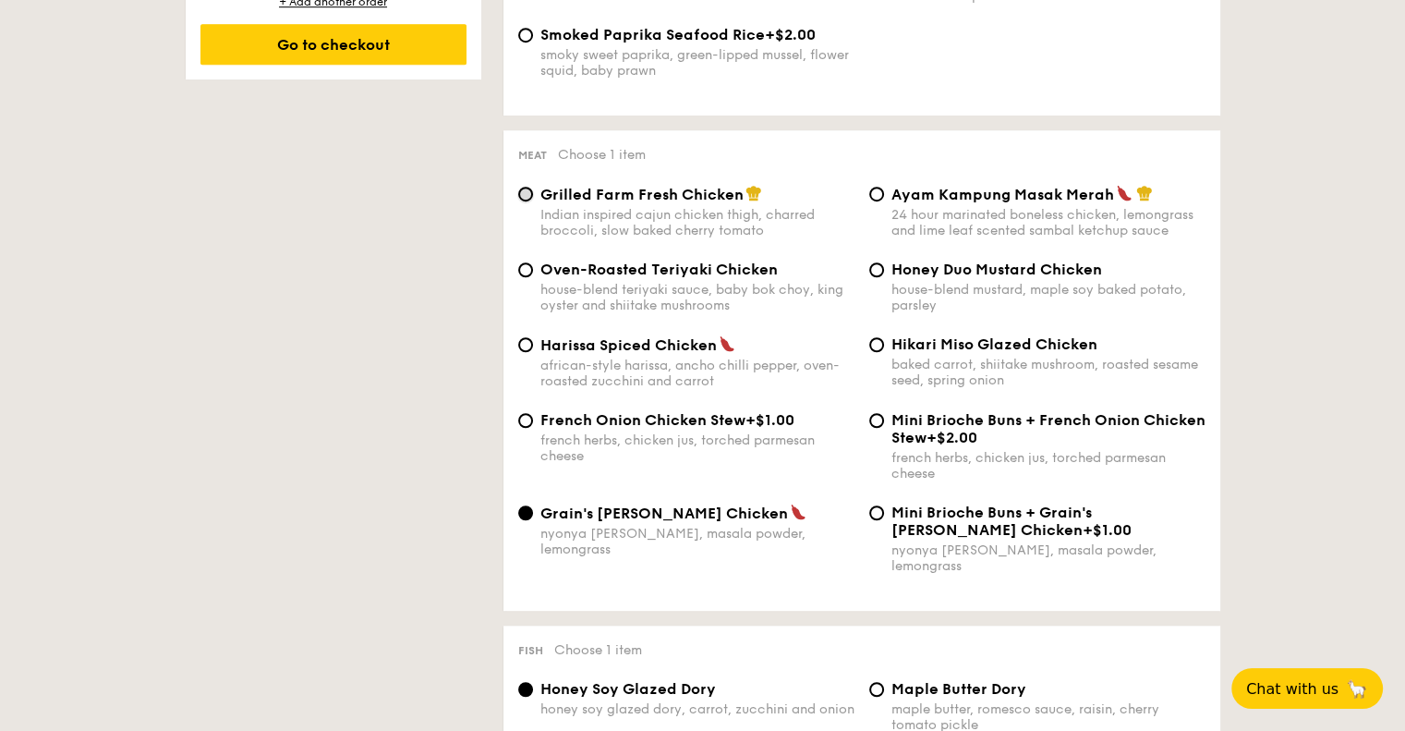
click at [521, 201] on input "Grilled Farm Fresh Chicken Indian inspired cajun chicken thigh, charred broccol…" at bounding box center [525, 194] width 15 height 15
radio input "true"
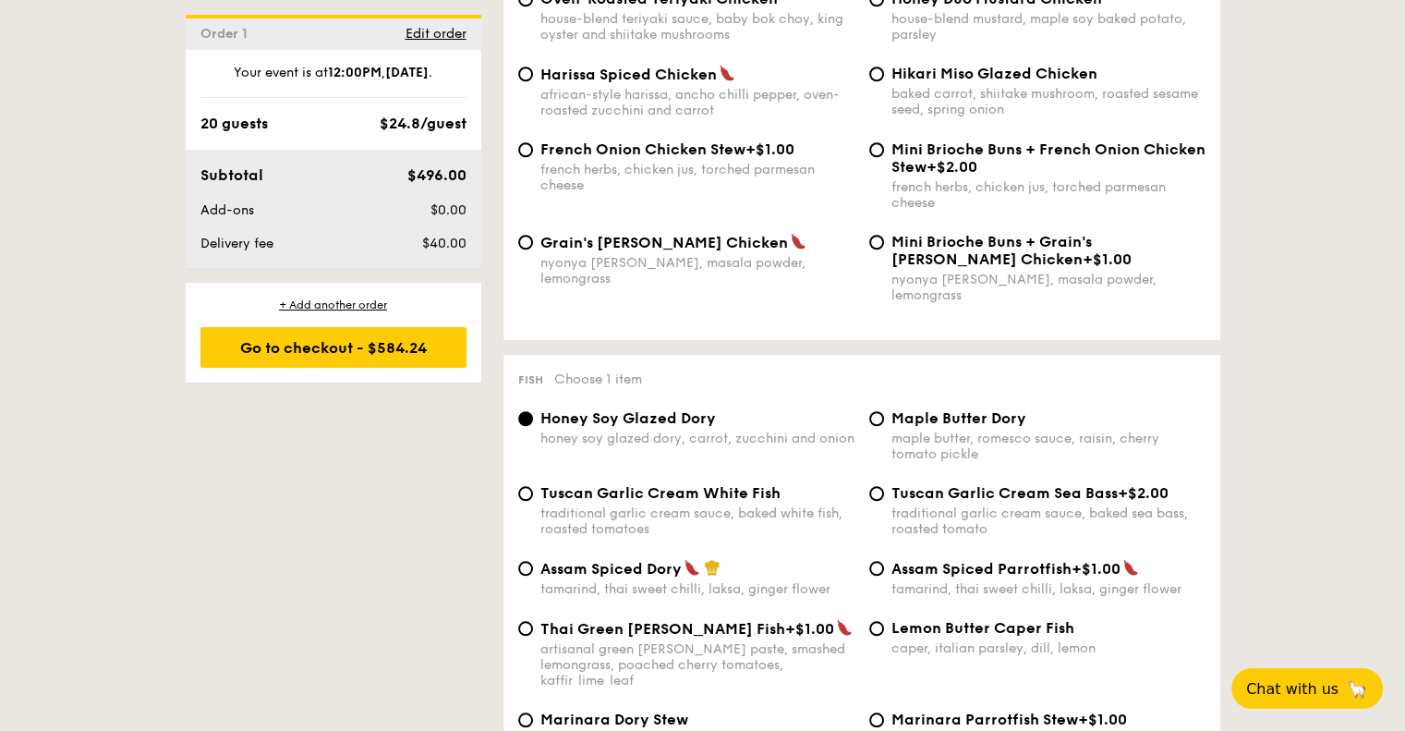
scroll to position [1571, 0]
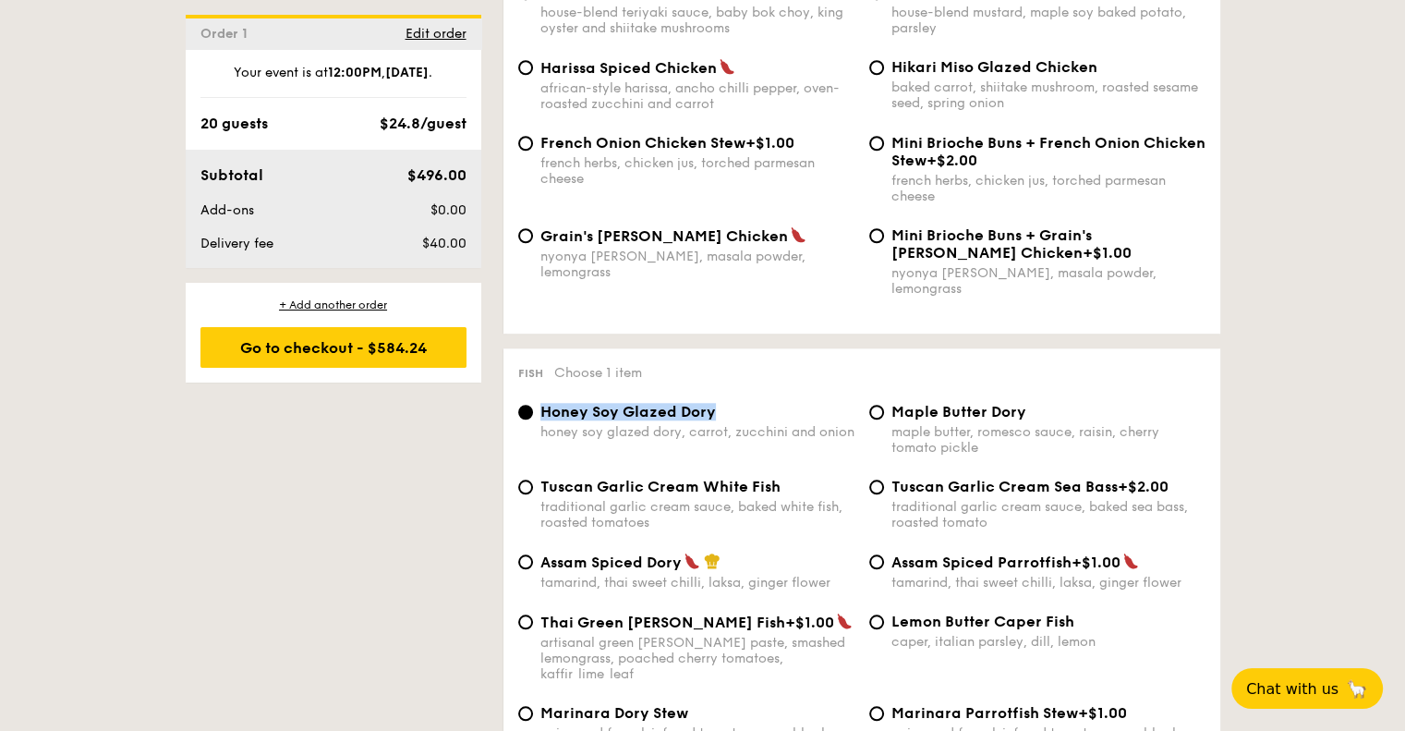
drag, startPoint x: 710, startPoint y: 408, endPoint x: 544, endPoint y: 405, distance: 166.3
click at [544, 405] on span "Honey Soy Glazed Dory" at bounding box center [628, 412] width 176 height 18
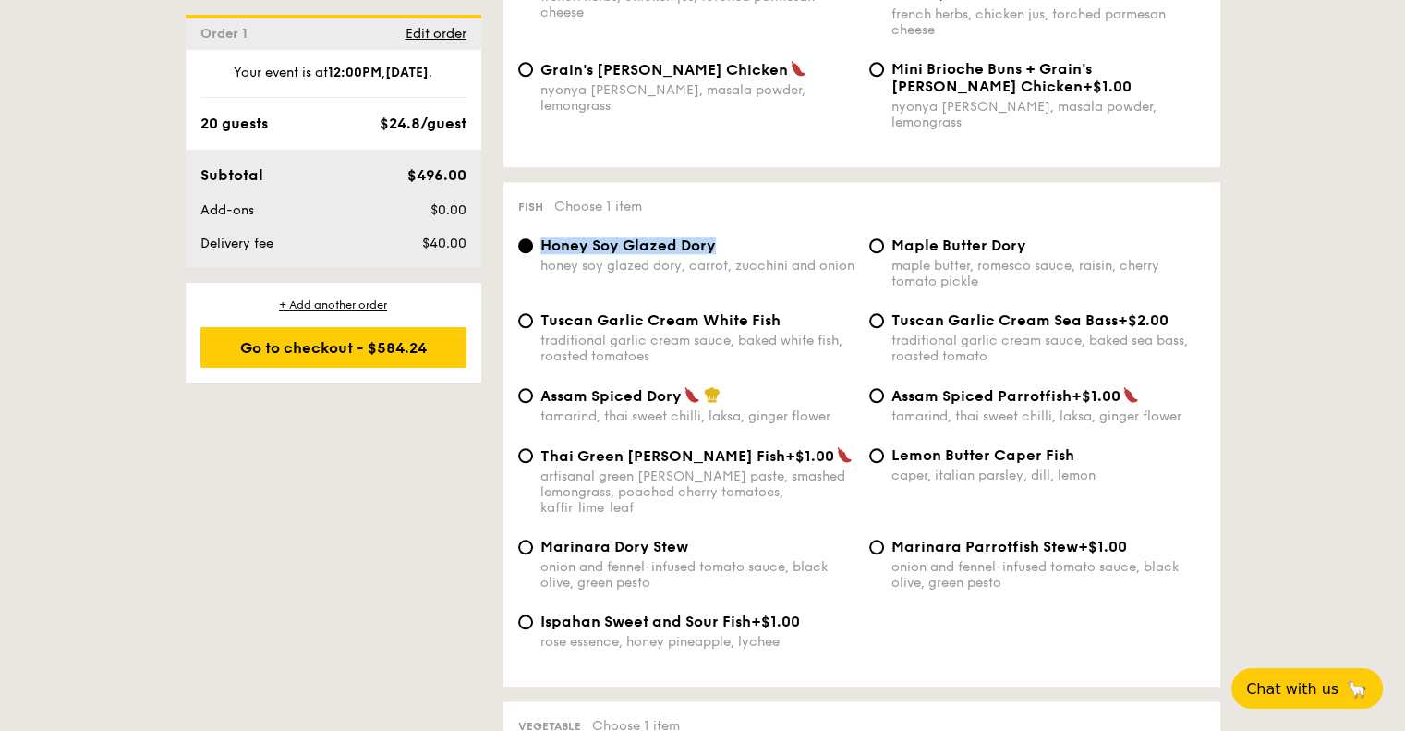
scroll to position [1755, 0]
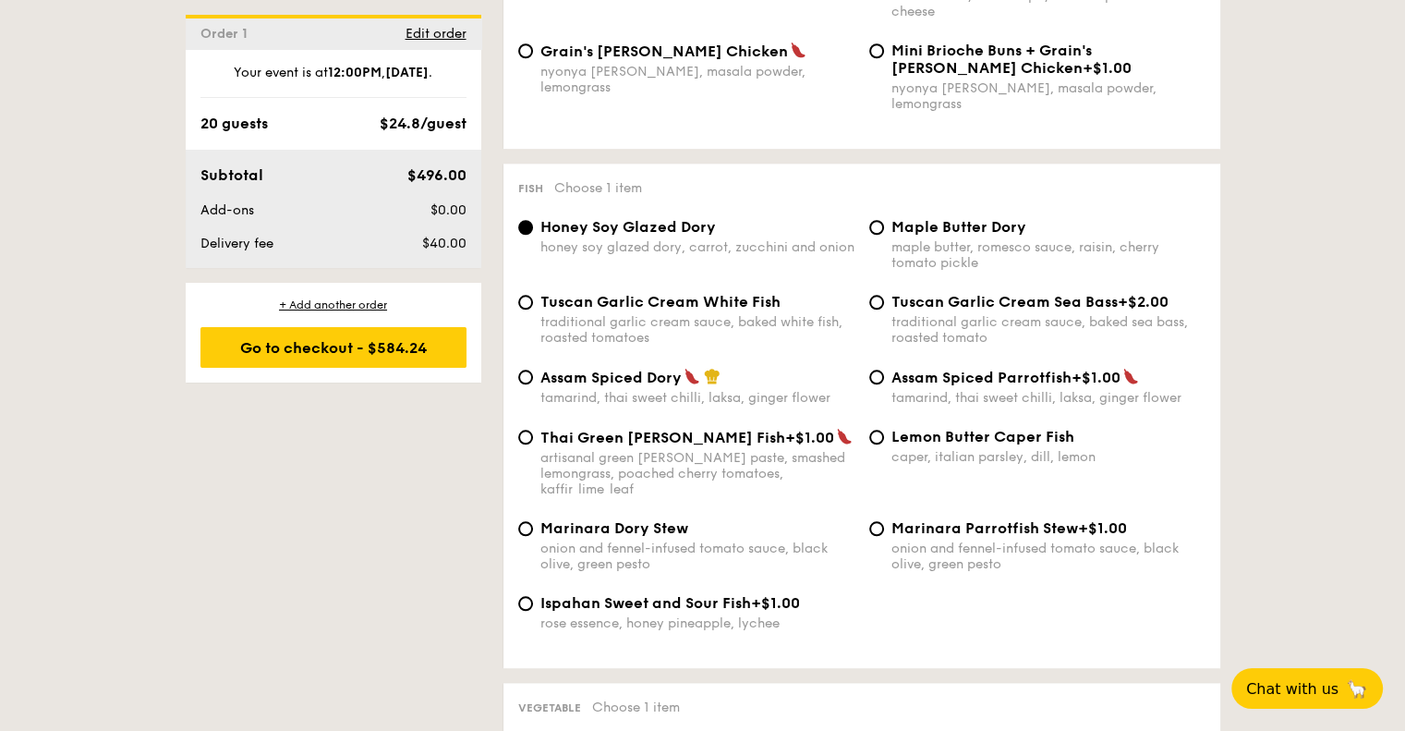
select select
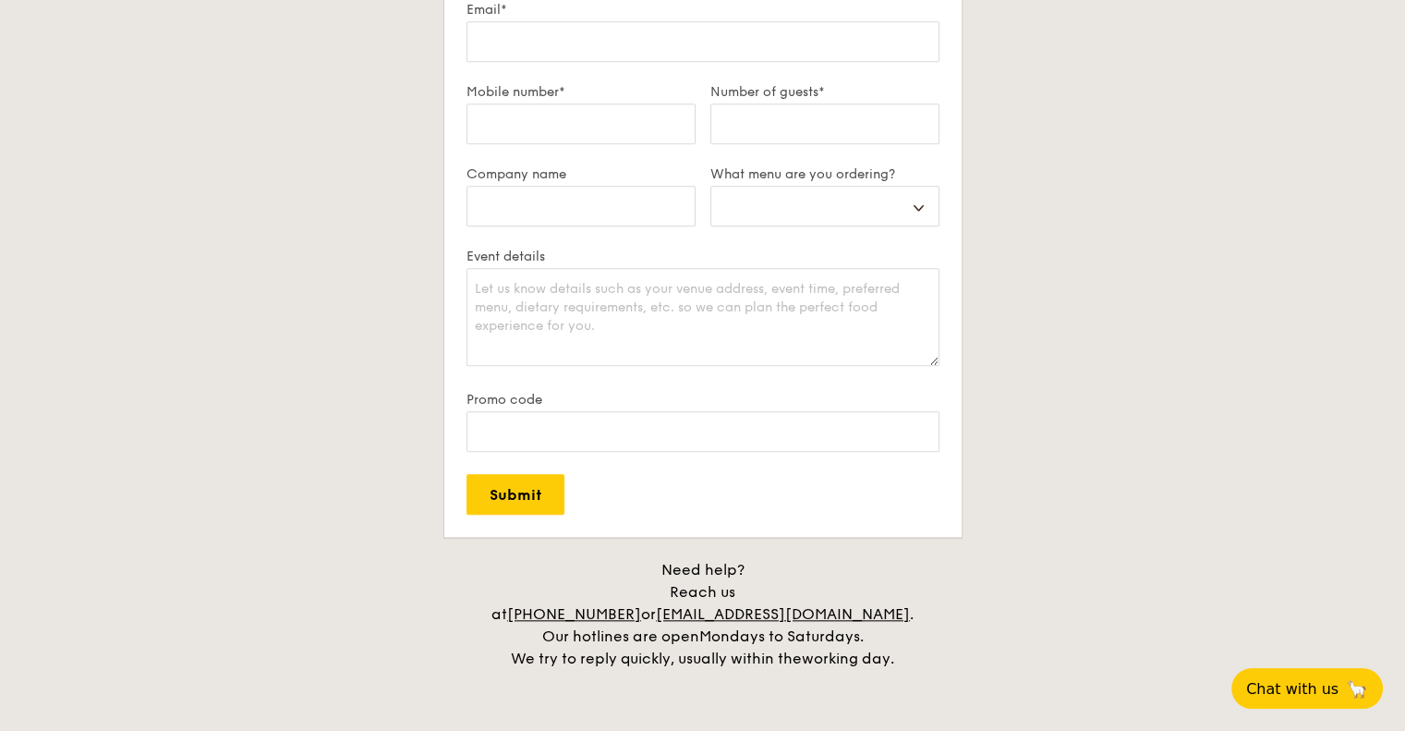
scroll to position [2794, 0]
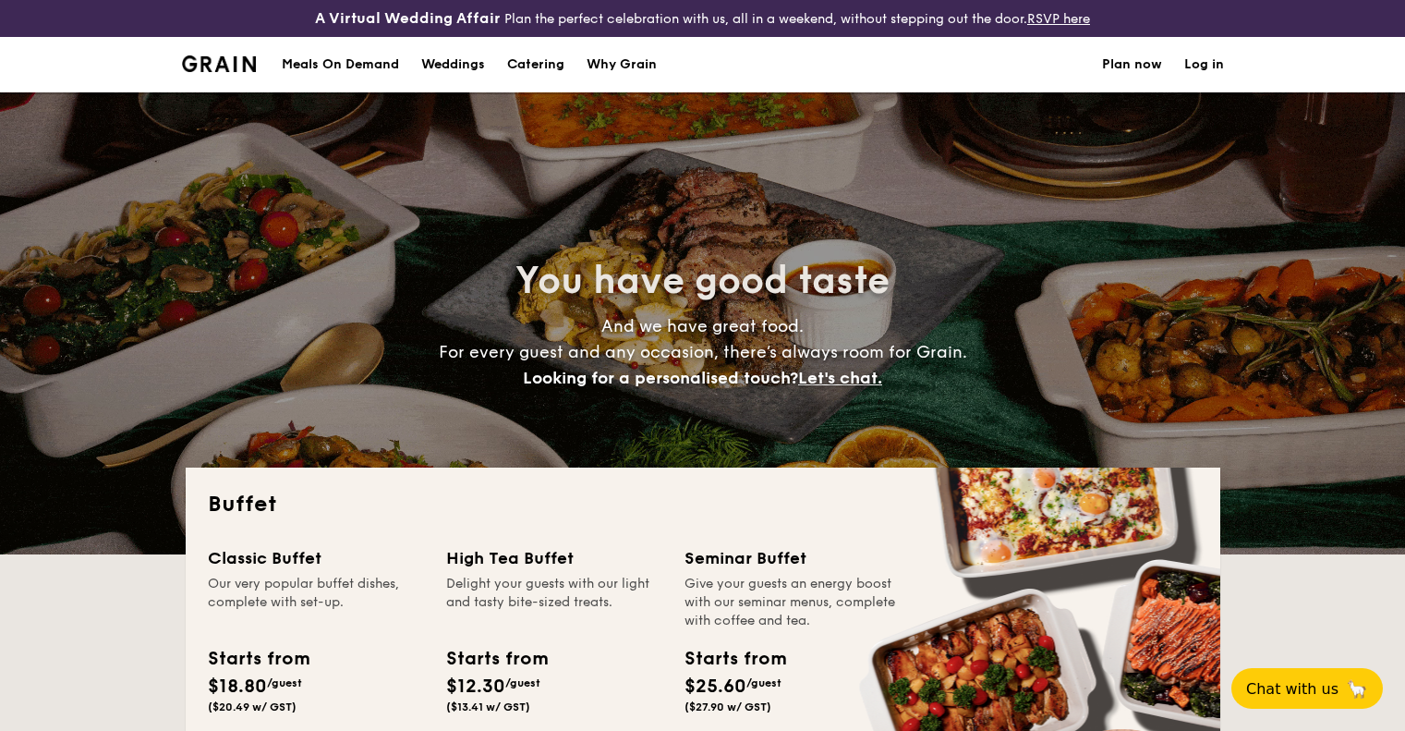
select select
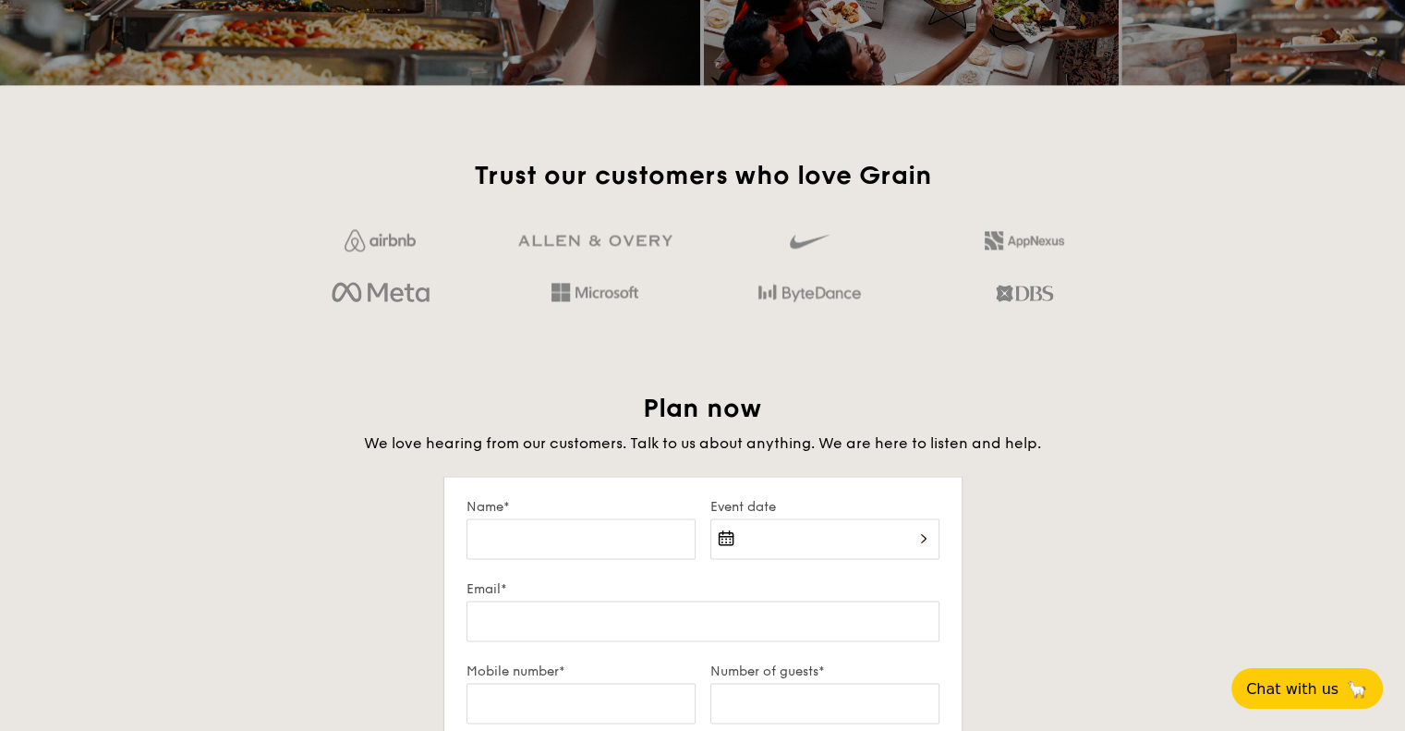
scroll to position [2646, 0]
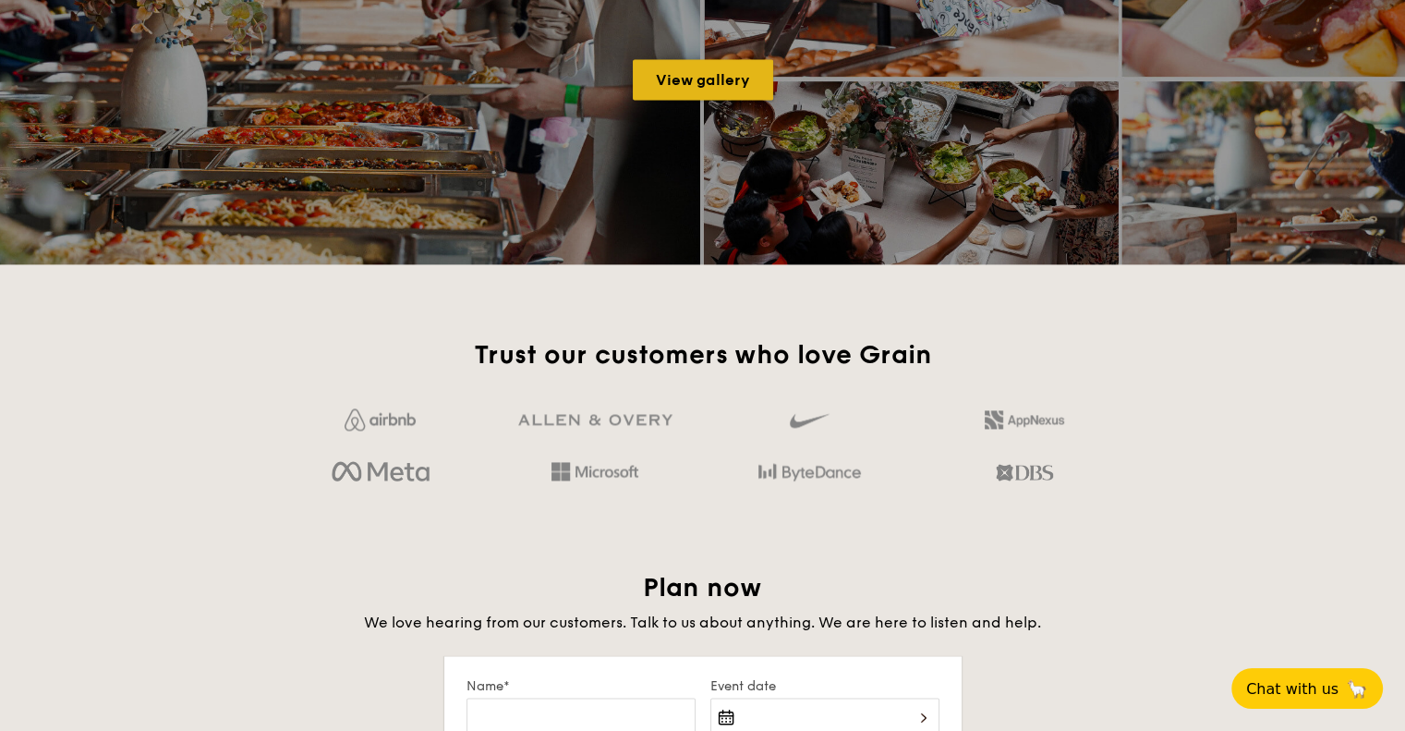
click at [695, 79] on link "View gallery" at bounding box center [703, 79] width 140 height 41
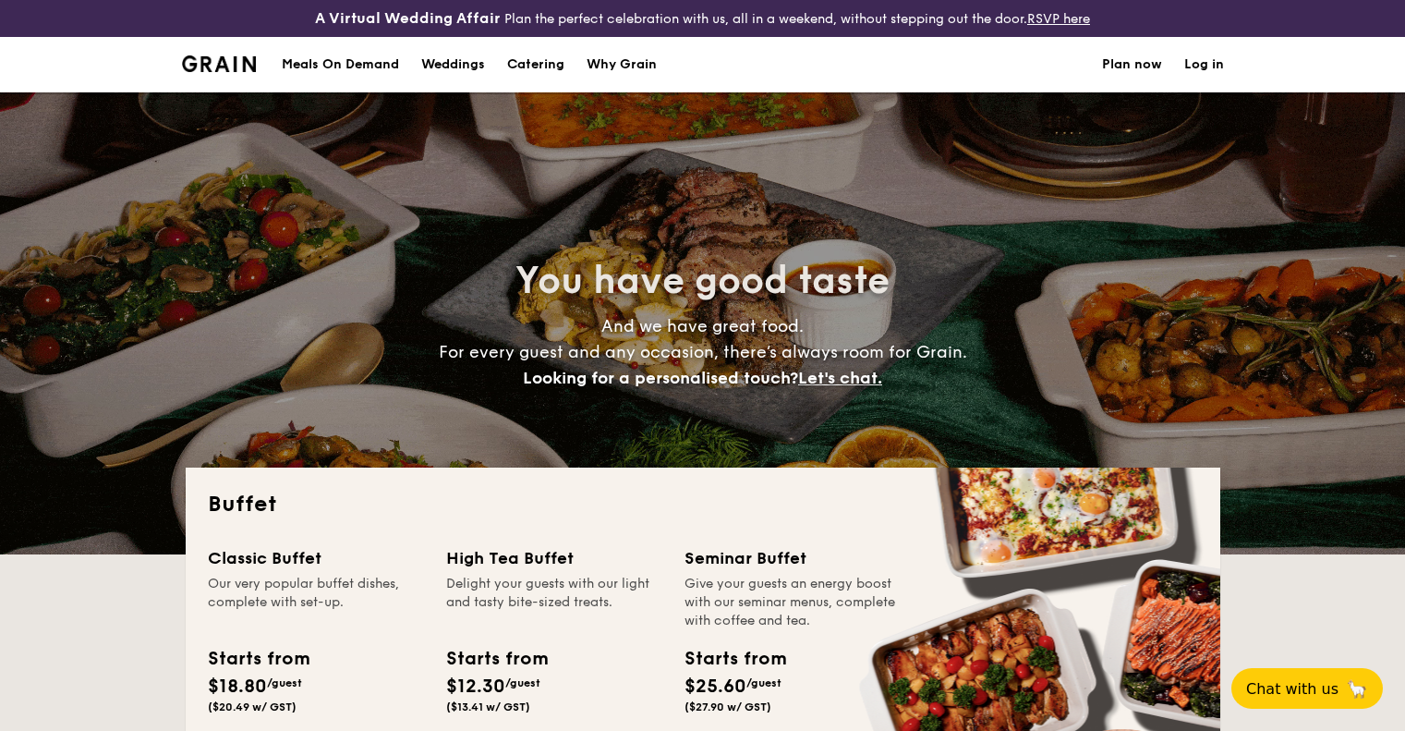
select select
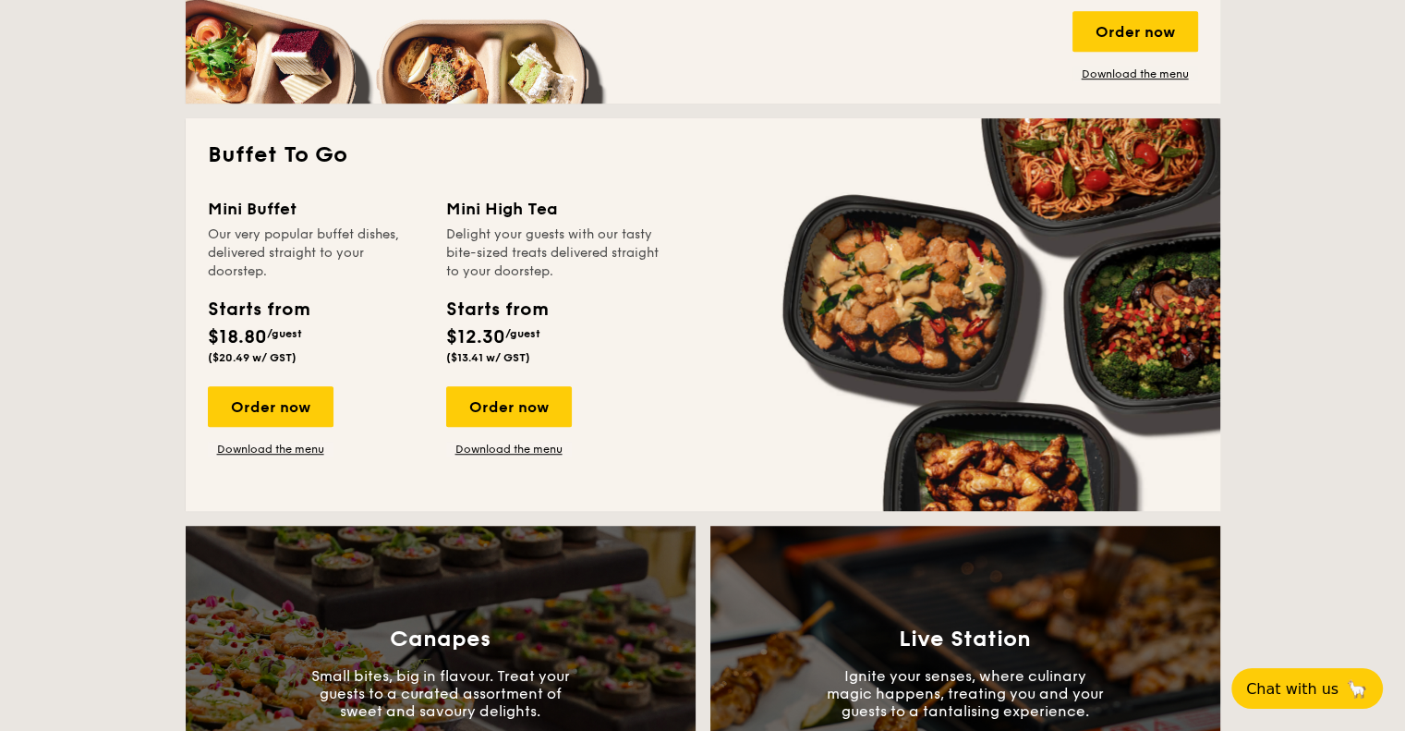
scroll to position [1201, 0]
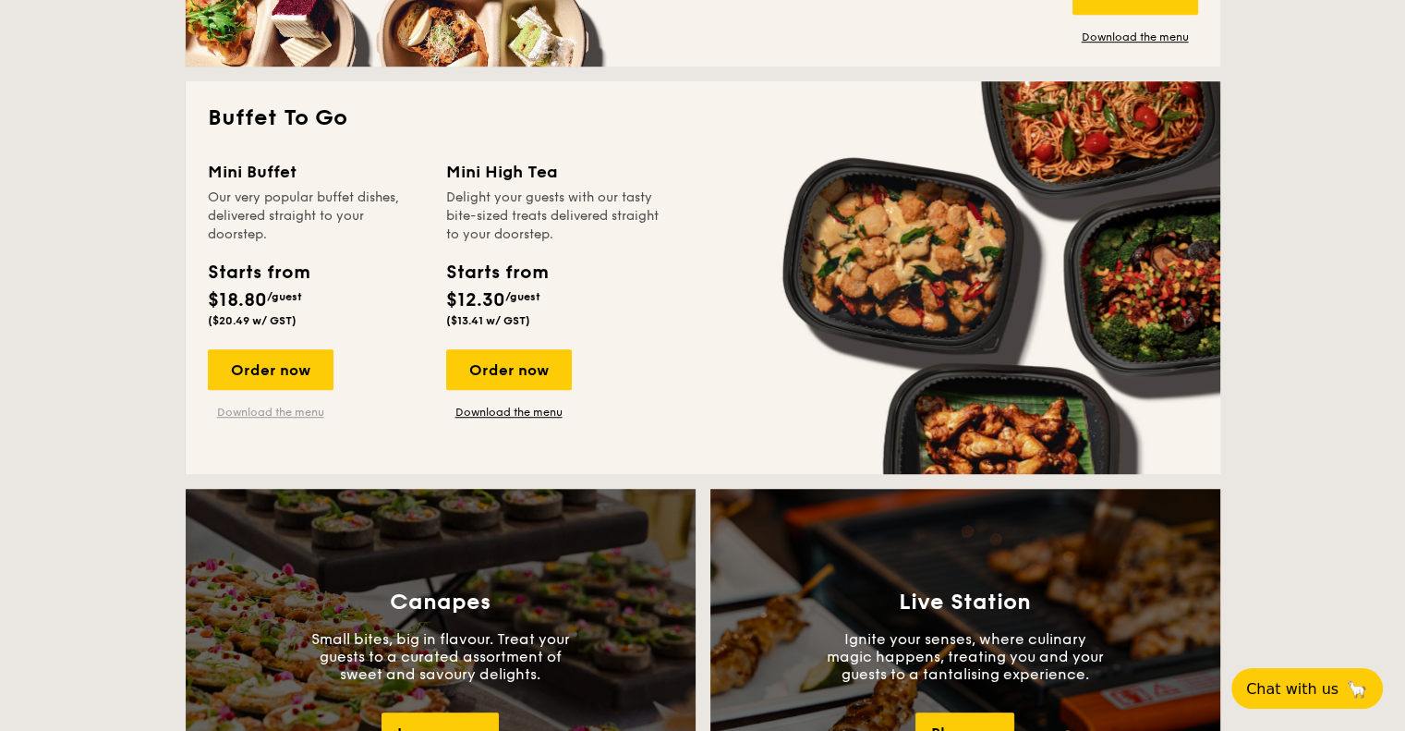
click at [284, 413] on link "Download the menu" at bounding box center [271, 412] width 126 height 15
